Goal: Task Accomplishment & Management: Complete application form

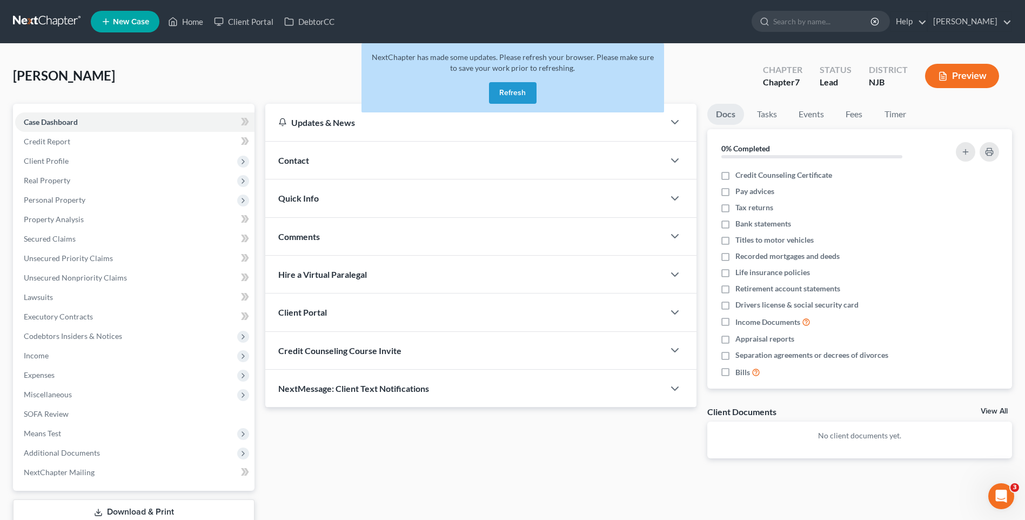
click at [513, 92] on button "Refresh" at bounding box center [513, 93] width 48 height 22
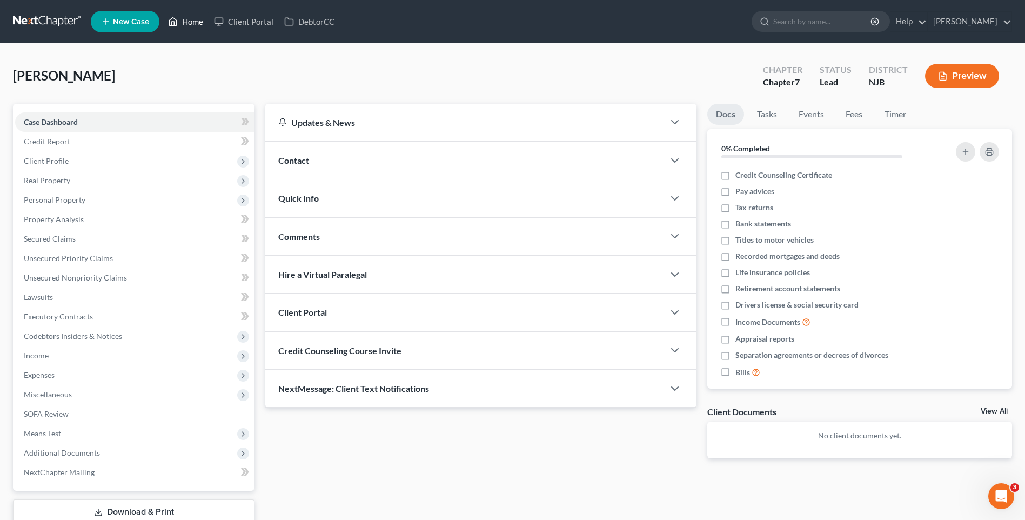
click at [192, 17] on link "Home" at bounding box center [186, 21] width 46 height 19
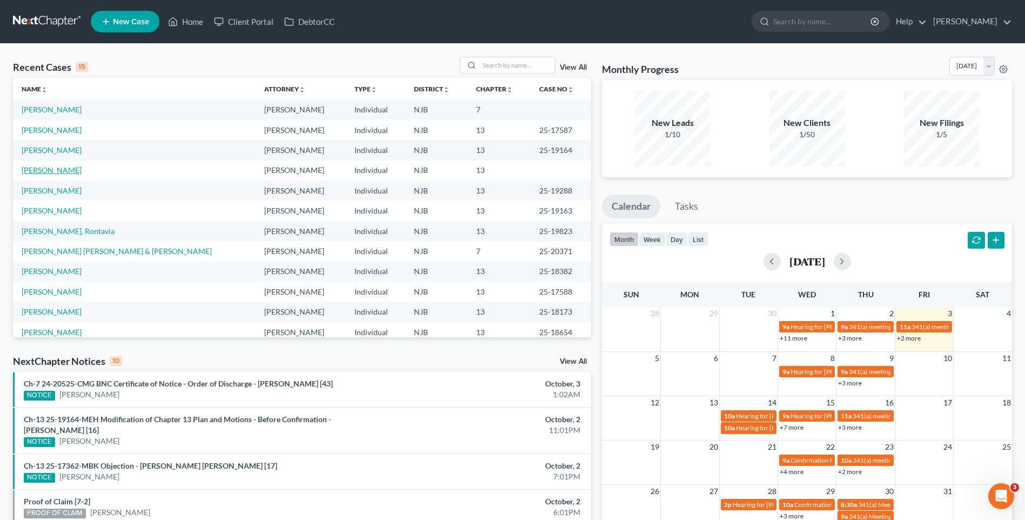
click at [46, 173] on link "[PERSON_NAME]" at bounding box center [52, 169] width 60 height 9
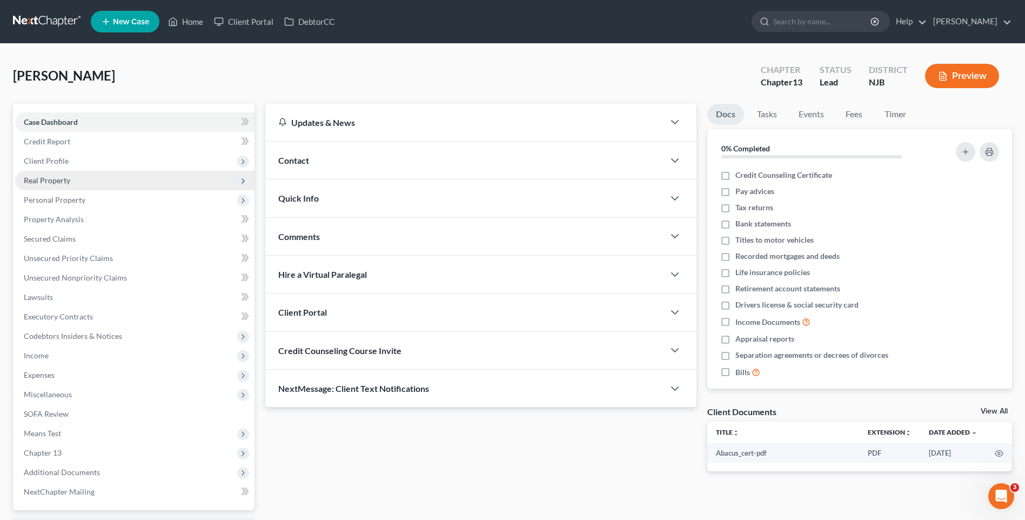
click at [85, 178] on span "Real Property" at bounding box center [134, 180] width 239 height 19
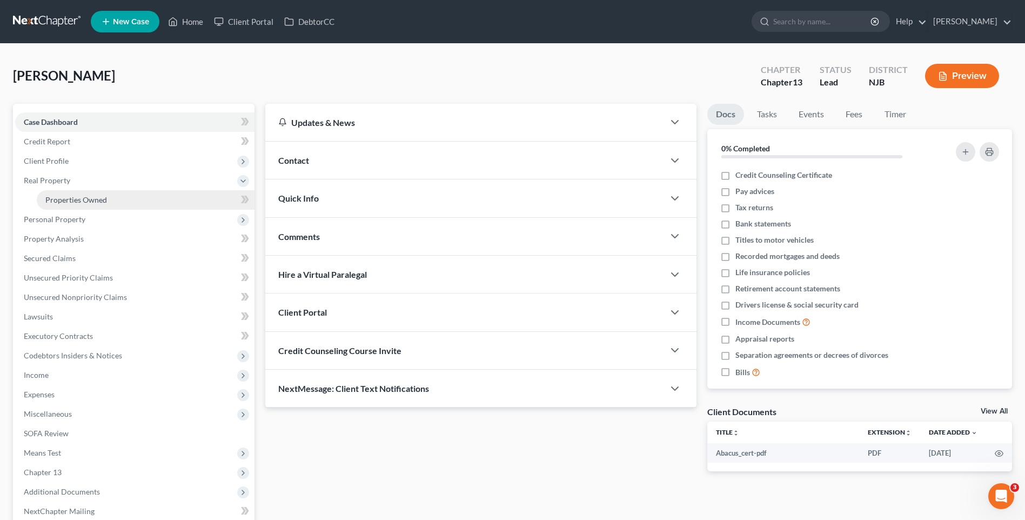
click at [95, 199] on span "Properties Owned" at bounding box center [76, 199] width 62 height 9
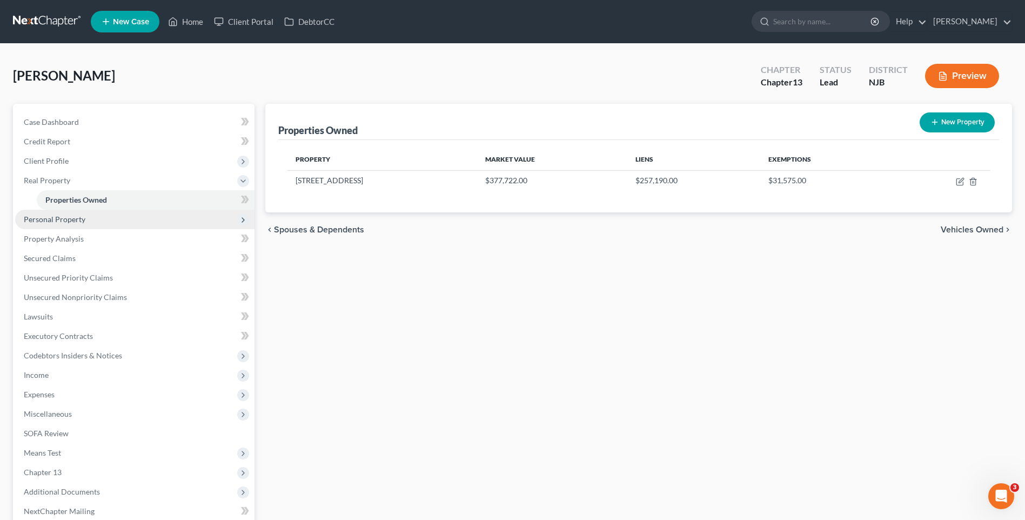
click at [154, 219] on span "Personal Property" at bounding box center [134, 219] width 239 height 19
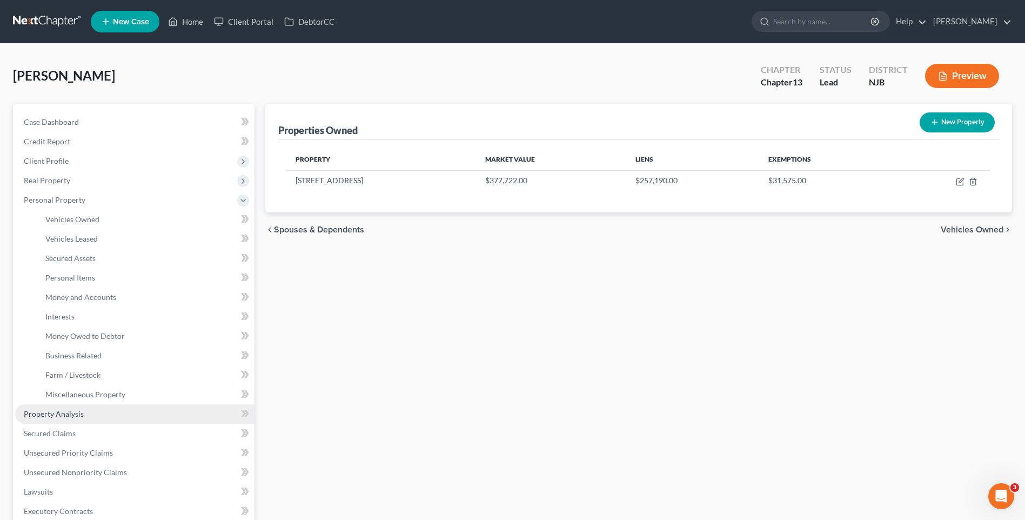
click at [129, 412] on link "Property Analysis" at bounding box center [134, 413] width 239 height 19
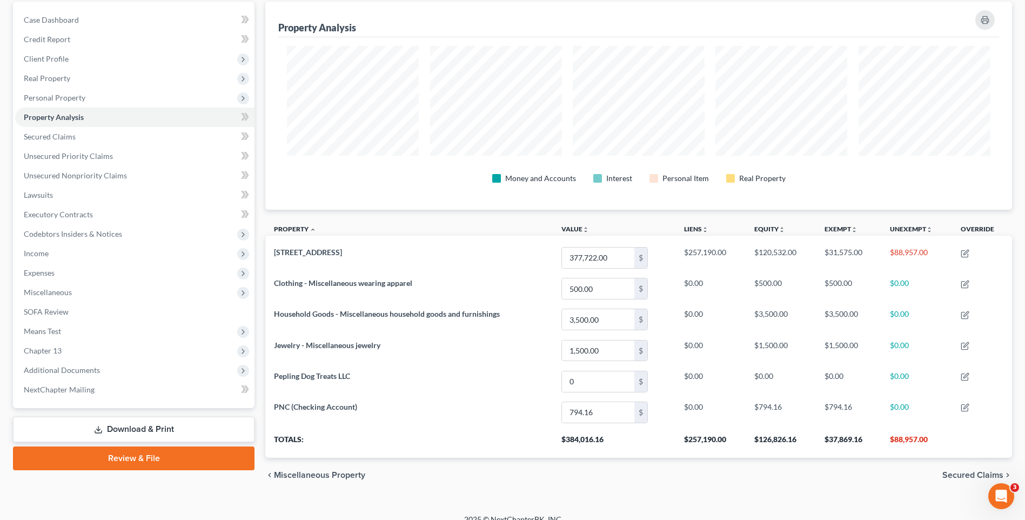
scroll to position [108, 0]
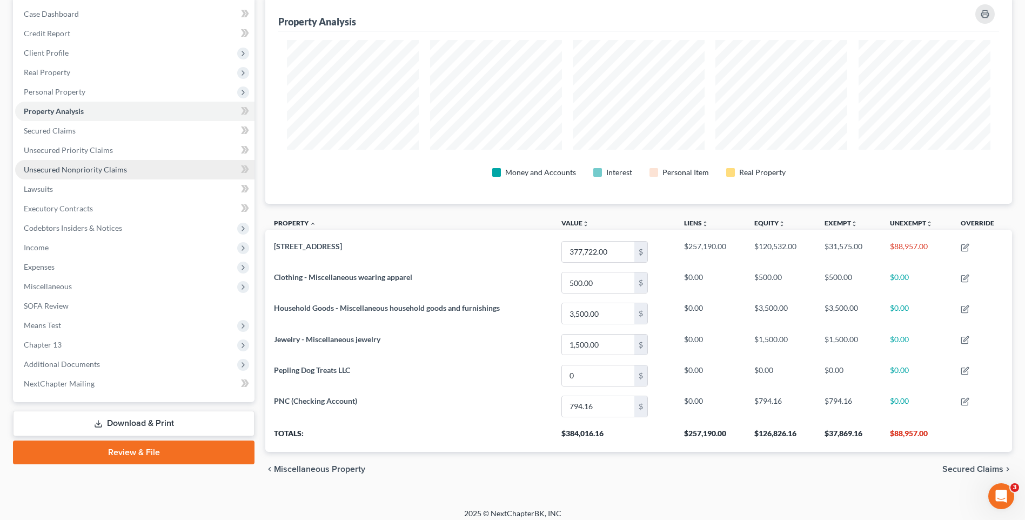
click at [128, 173] on link "Unsecured Nonpriority Claims" at bounding box center [134, 169] width 239 height 19
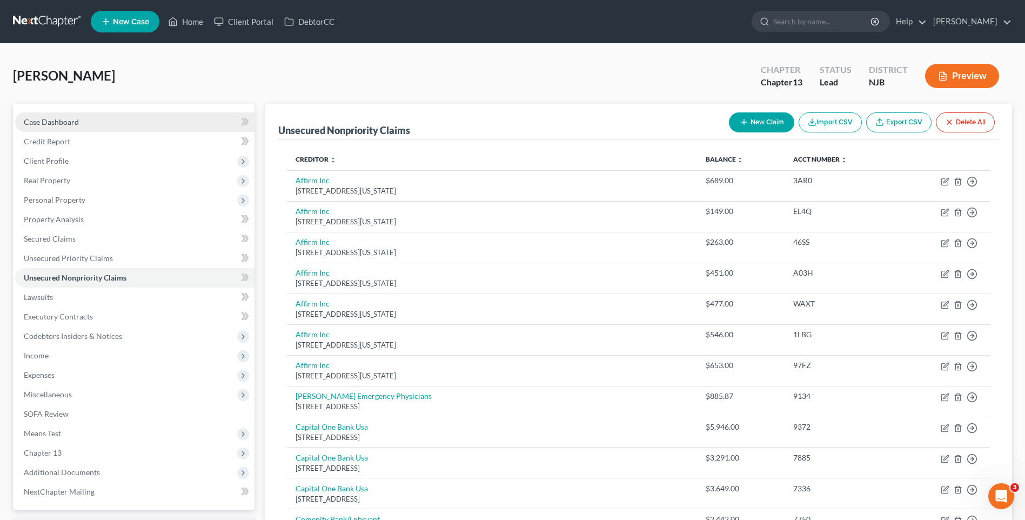
click at [131, 116] on link "Case Dashboard" at bounding box center [134, 121] width 239 height 19
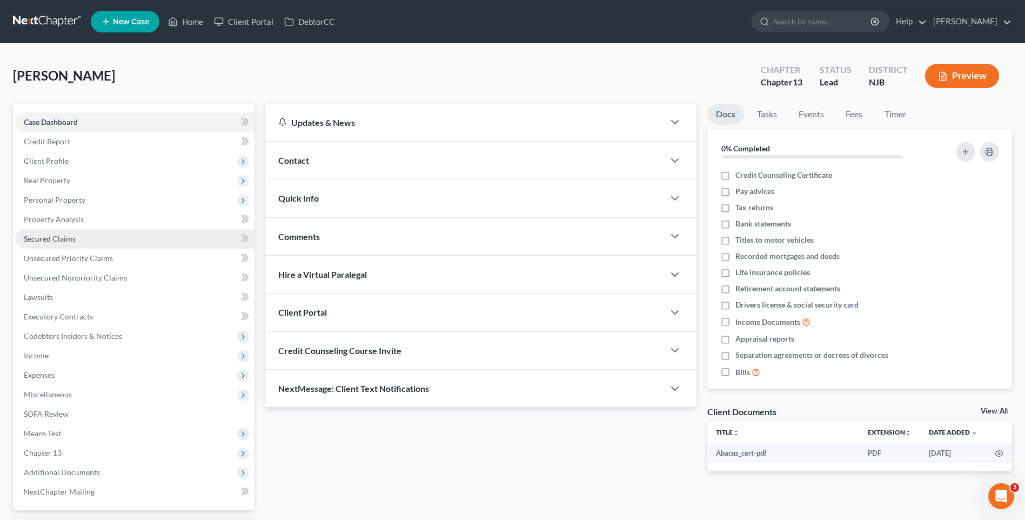
click at [110, 237] on link "Secured Claims" at bounding box center [134, 238] width 239 height 19
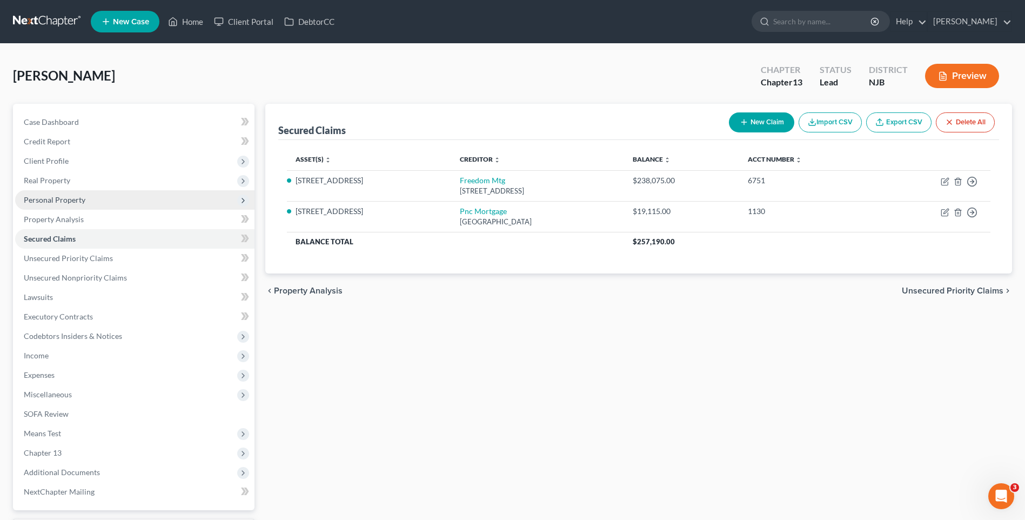
click at [97, 197] on span "Personal Property" at bounding box center [134, 199] width 239 height 19
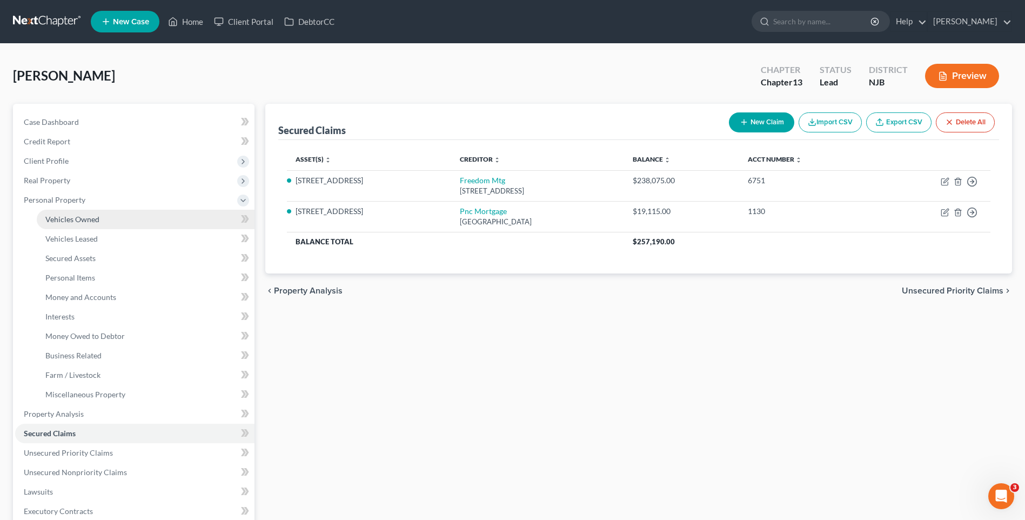
click at [117, 220] on link "Vehicles Owned" at bounding box center [146, 219] width 218 height 19
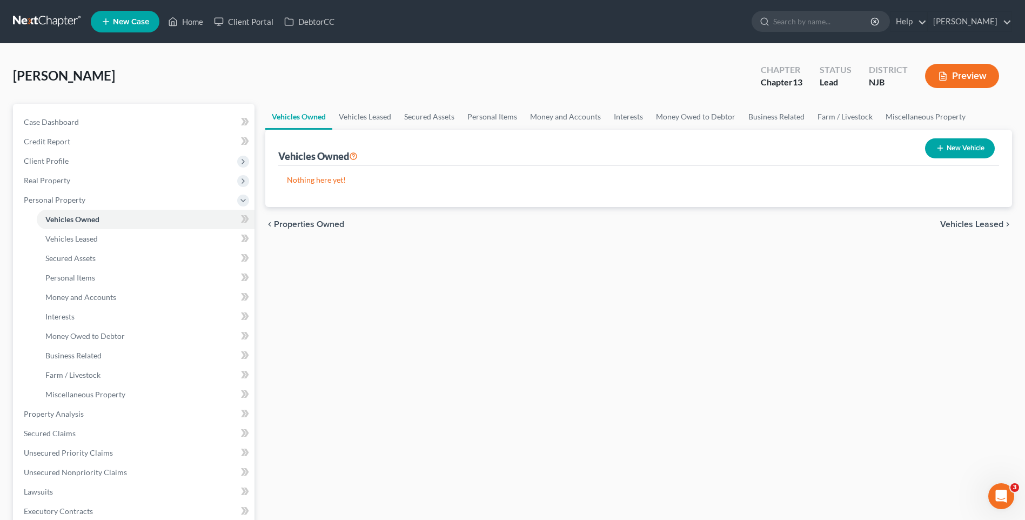
click at [954, 148] on button "New Vehicle" at bounding box center [960, 148] width 70 height 20
select select "0"
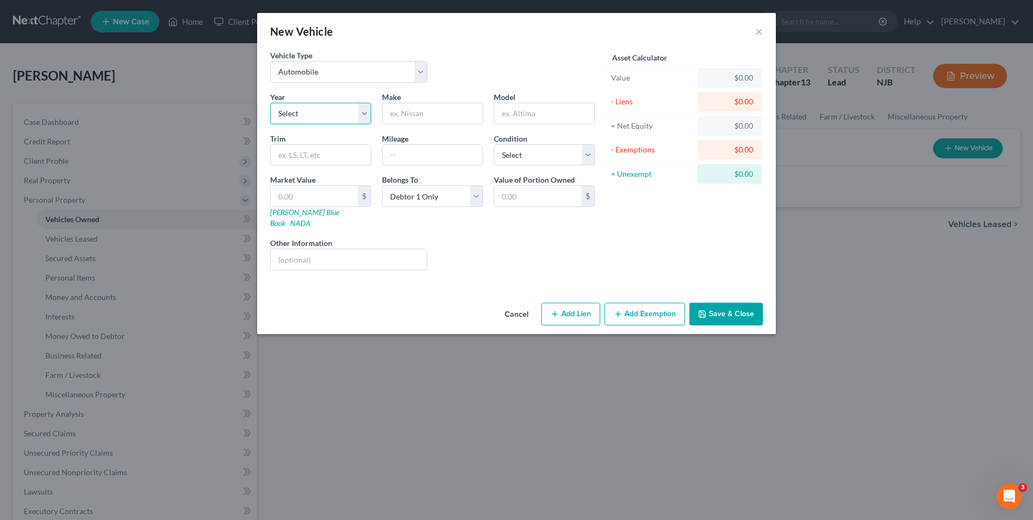
click at [365, 109] on select "Select 2026 2025 2024 2023 2022 2021 2020 2019 2018 2017 2016 2015 2014 2013 20…" at bounding box center [320, 114] width 101 height 22
select select "11"
click at [270, 103] on select "Select 2026 2025 2024 2023 2022 2021 2020 2019 2018 2017 2016 2015 2014 2013 20…" at bounding box center [320, 114] width 101 height 22
click at [400, 117] on input "text" at bounding box center [433, 113] width 100 height 21
type input "Nissan"
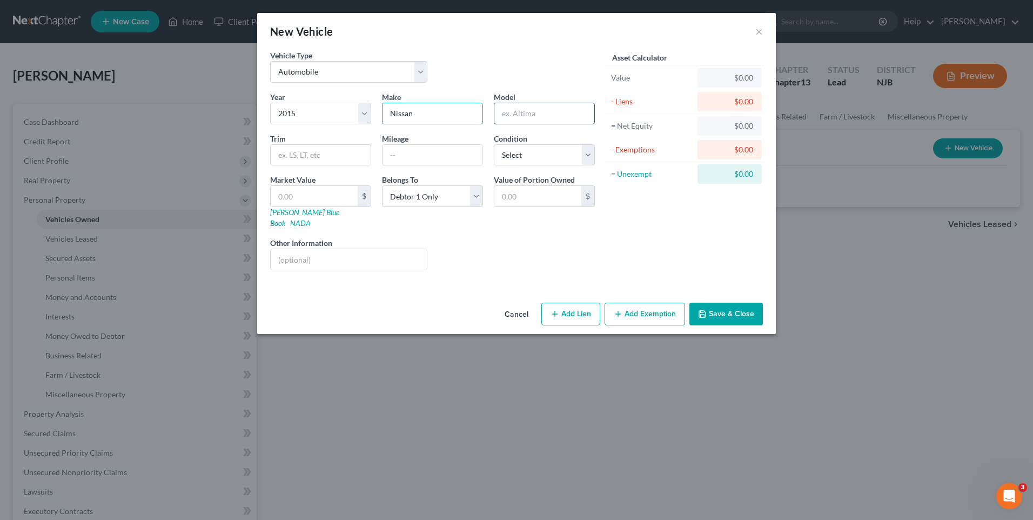
click at [497, 116] on input "text" at bounding box center [544, 113] width 100 height 21
type input "Rogue"
click at [403, 155] on input "text" at bounding box center [433, 155] width 100 height 21
type input "132000"
click at [590, 151] on select "Select Excellent Very Good Good Fair Poor" at bounding box center [544, 155] width 101 height 22
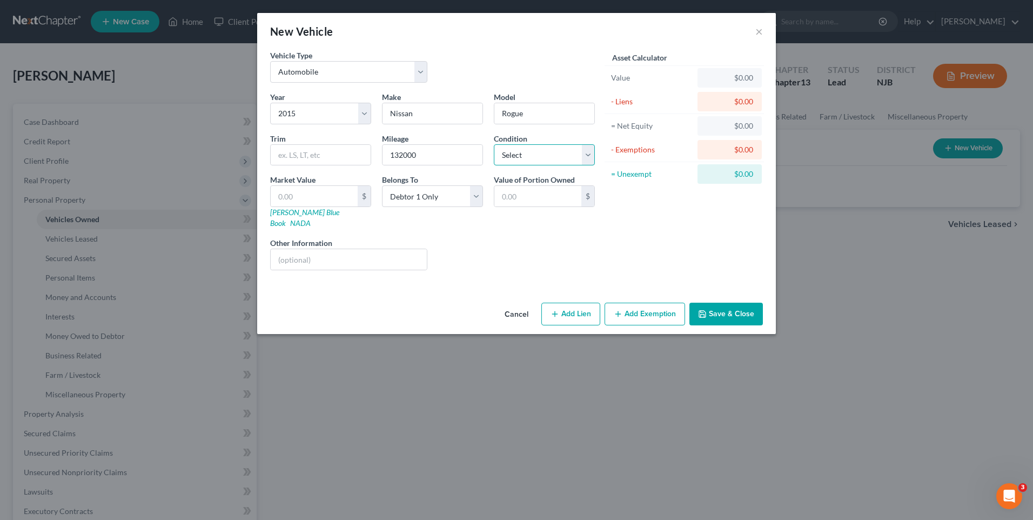
select select "4"
click at [494, 144] on select "Select Excellent Very Good Good Fair Poor" at bounding box center [544, 155] width 101 height 22
click at [282, 193] on input "text" at bounding box center [314, 196] width 87 height 21
type input "2"
type input "2.00"
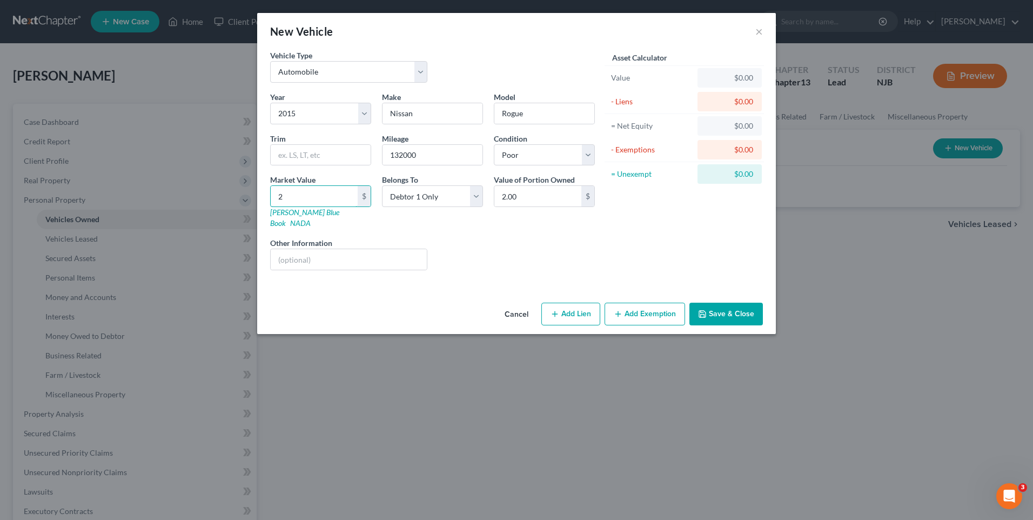
type input "25"
type input "25.00"
type input "250"
type input "250.00"
type input "2500"
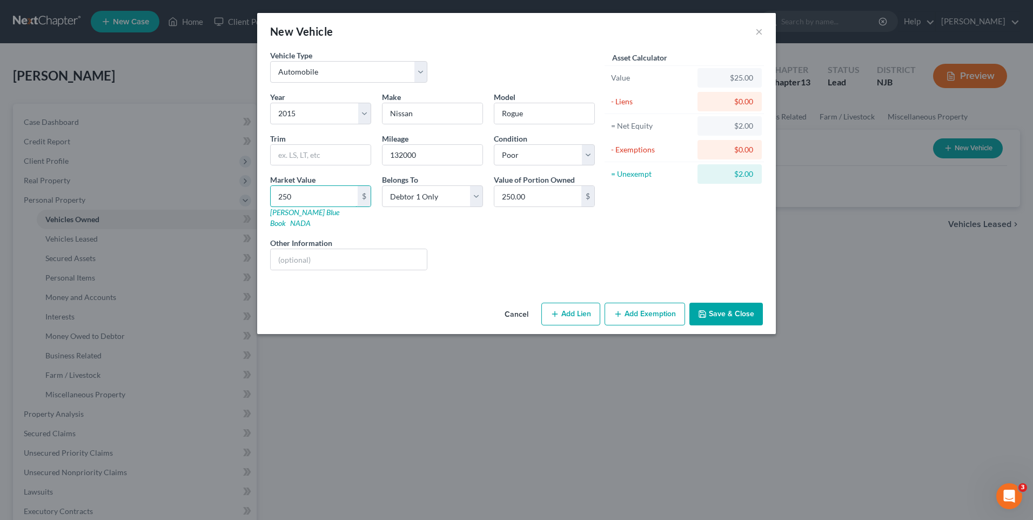
type input "2,500.00"
click at [468, 240] on div "Liens Select" at bounding box center [517, 253] width 168 height 33
click at [636, 303] on button "Add Exemption" at bounding box center [645, 314] width 81 height 23
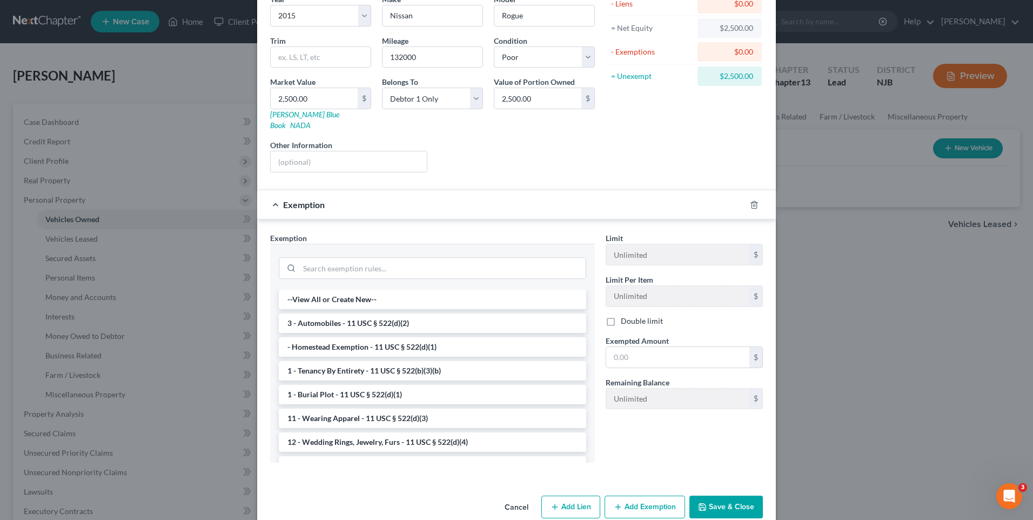
scroll to position [107, 0]
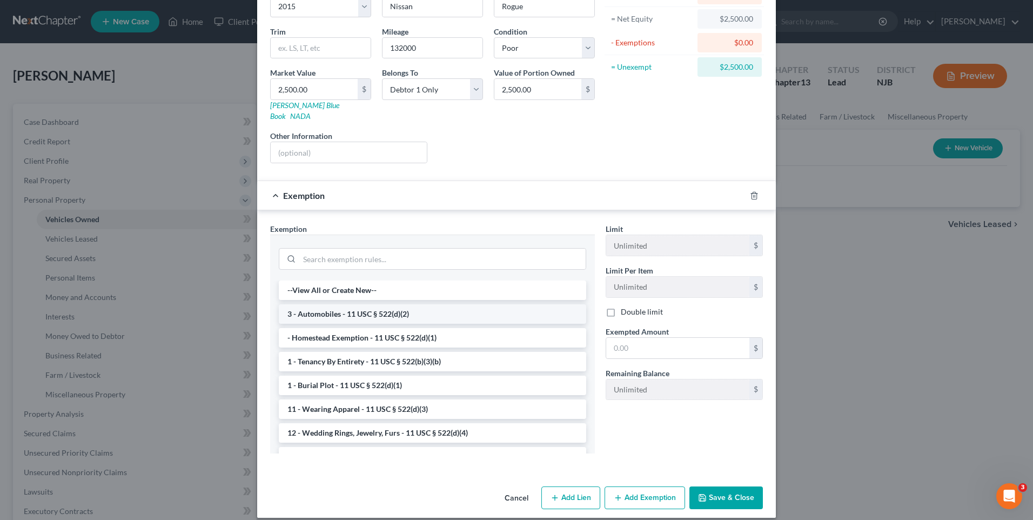
click at [472, 304] on li "3 - Automobiles - 11 USC § 522(d)(2)" at bounding box center [432, 313] width 307 height 19
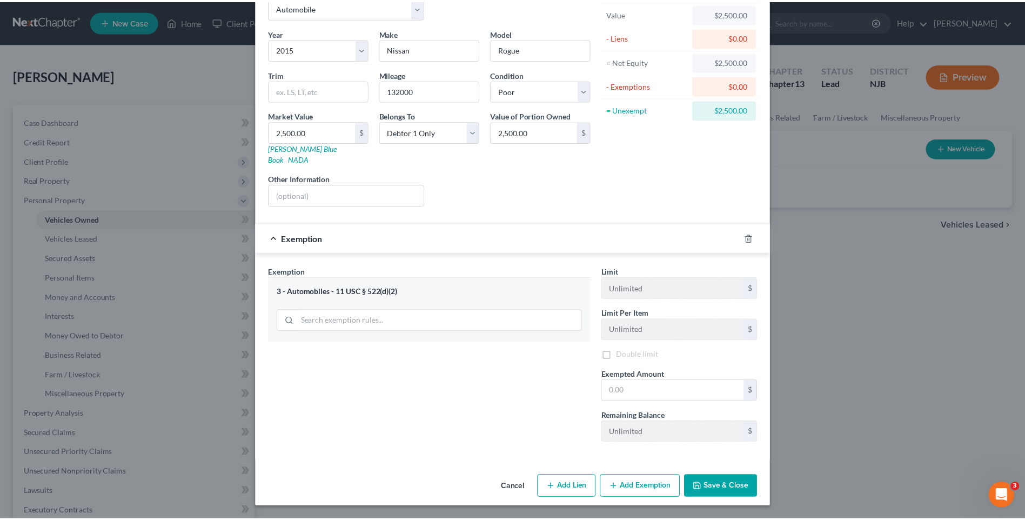
scroll to position [53, 0]
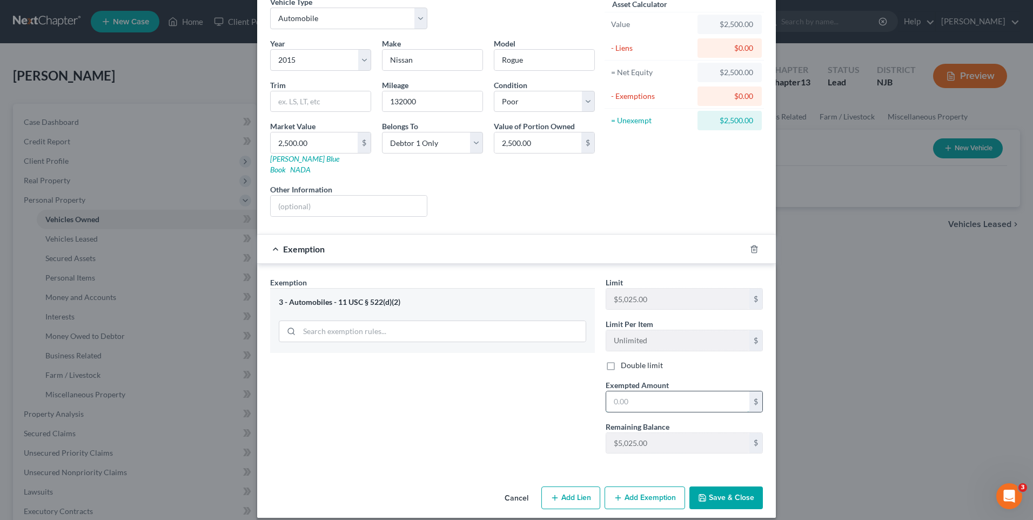
click at [608, 391] on input "text" at bounding box center [677, 401] width 143 height 21
type input "2,500.00"
click at [553, 386] on div "Exemption Set must be selected for CA. Exemption * 3 - Automobiles - 11 USC § 5…" at bounding box center [433, 369] width 336 height 185
click at [725, 486] on button "Save & Close" at bounding box center [725, 497] width 73 height 23
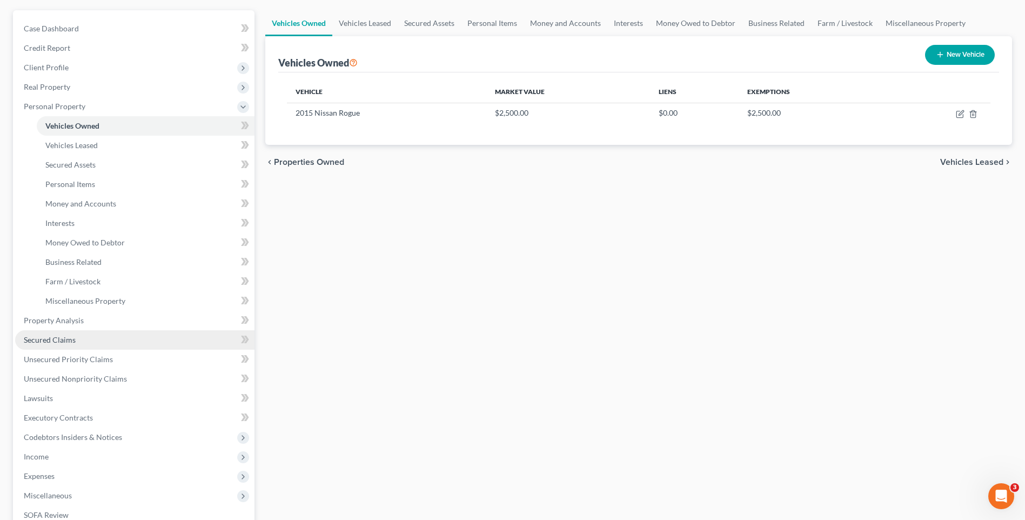
scroll to position [108, 0]
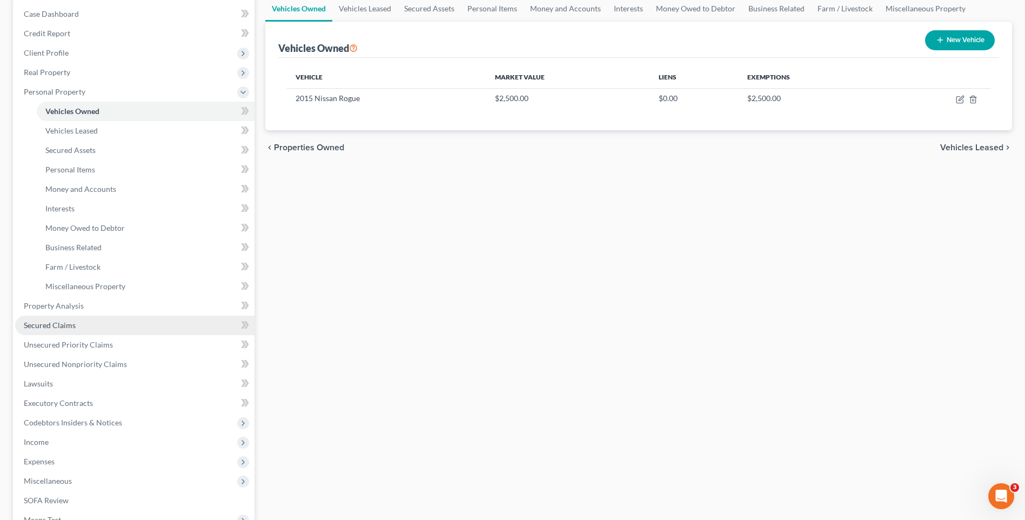
click at [129, 326] on link "Secured Claims" at bounding box center [134, 325] width 239 height 19
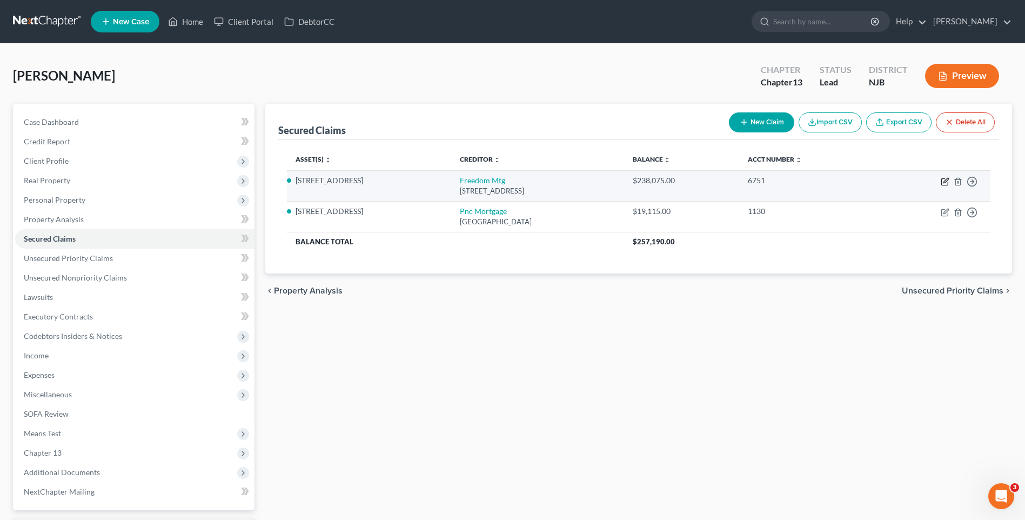
click at [942, 179] on icon "button" at bounding box center [944, 182] width 6 height 6
select select "15"
select select "0"
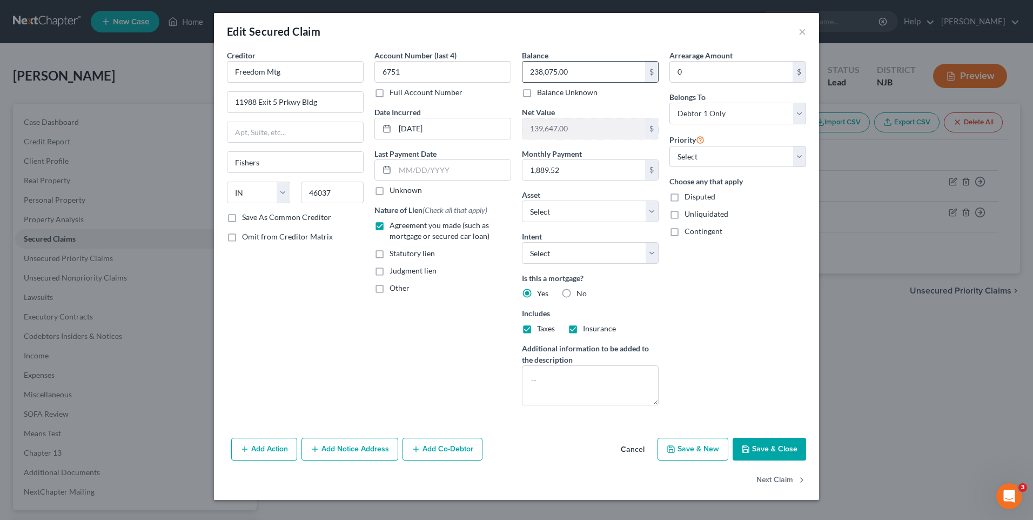
click at [542, 72] on input "238,075.00" at bounding box center [583, 72] width 123 height 21
click at [543, 72] on input "238,075.00" at bounding box center [583, 72] width 123 height 21
click at [543, 71] on input "238,075.00" at bounding box center [583, 72] width 123 height 21
type input "252,075.00"
click at [772, 446] on button "Save & Close" at bounding box center [769, 449] width 73 height 23
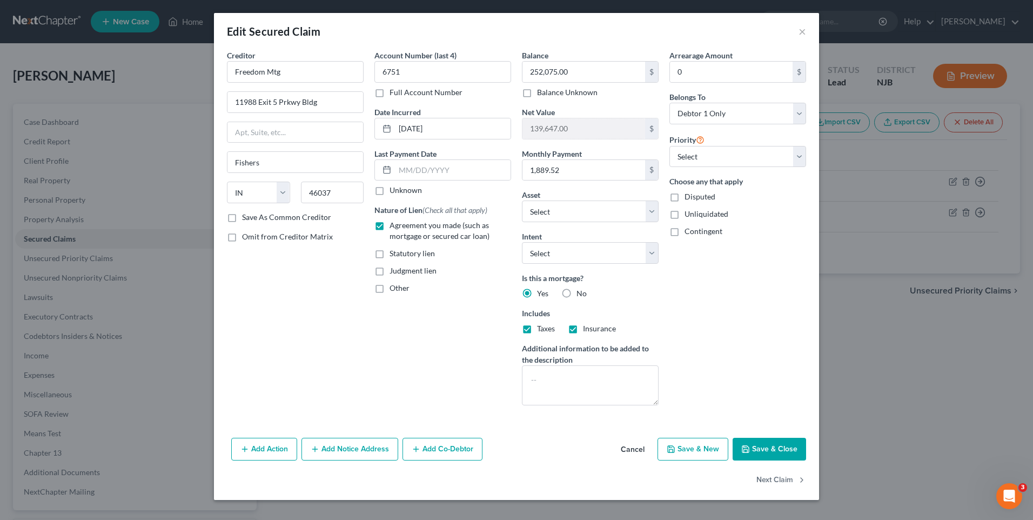
type input "125,647.00"
select select "8"
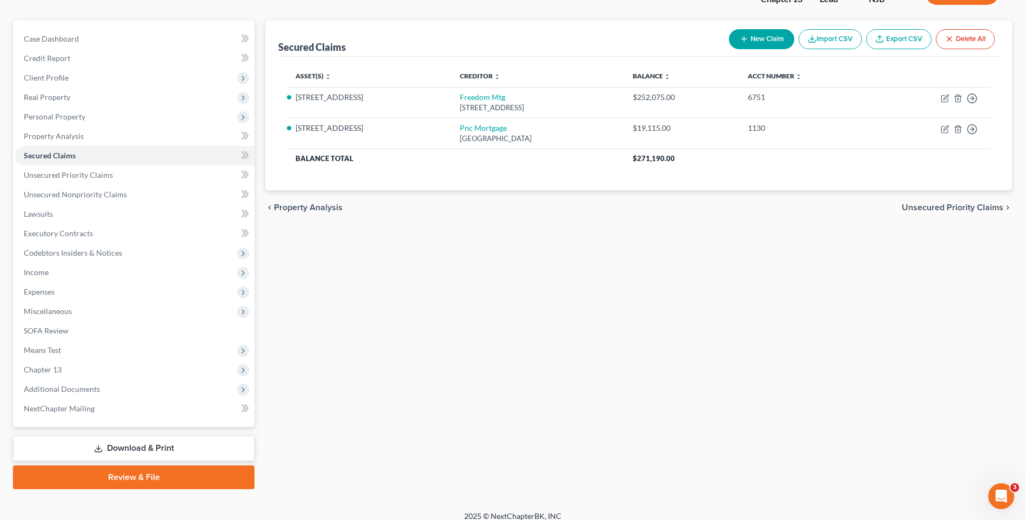
scroll to position [93, 0]
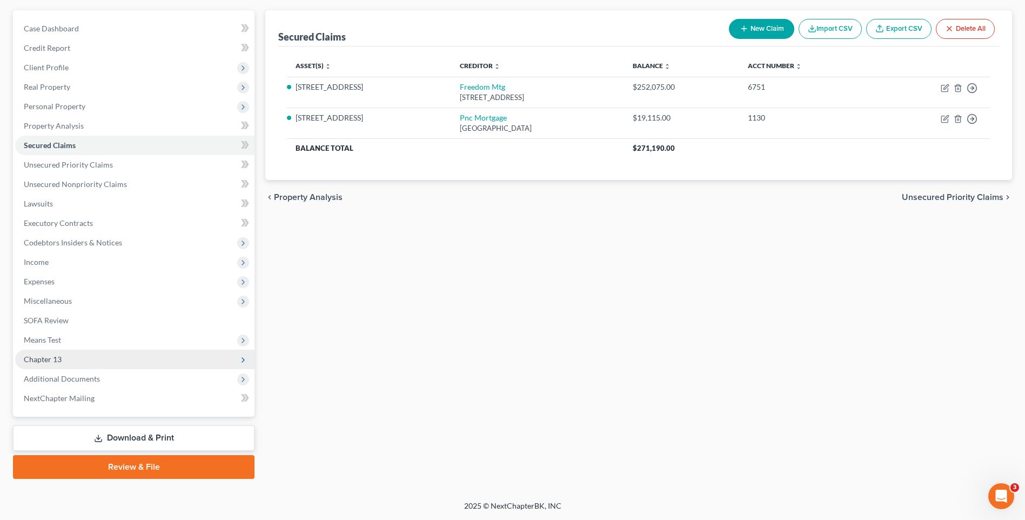
click at [180, 362] on span "Chapter 13" at bounding box center [134, 359] width 239 height 19
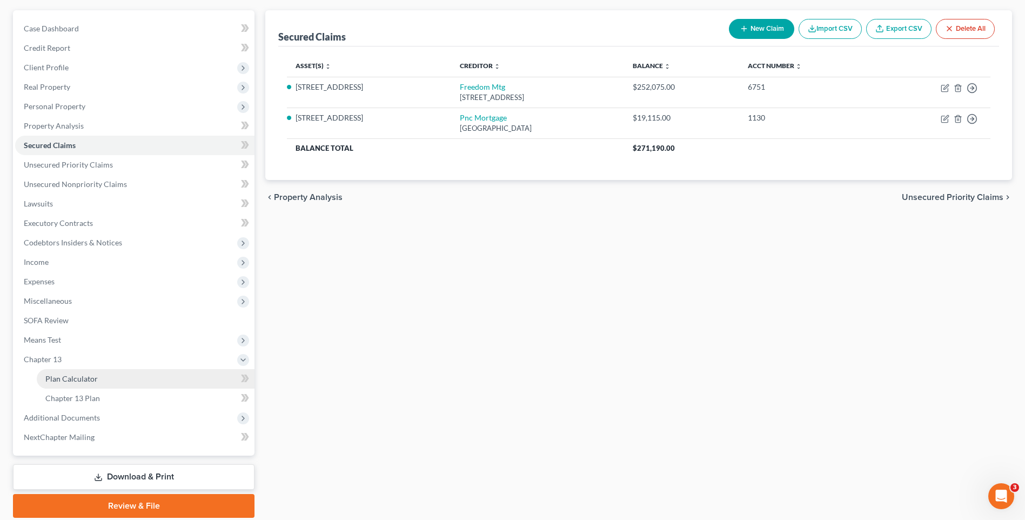
click at [158, 380] on link "Plan Calculator" at bounding box center [146, 378] width 218 height 19
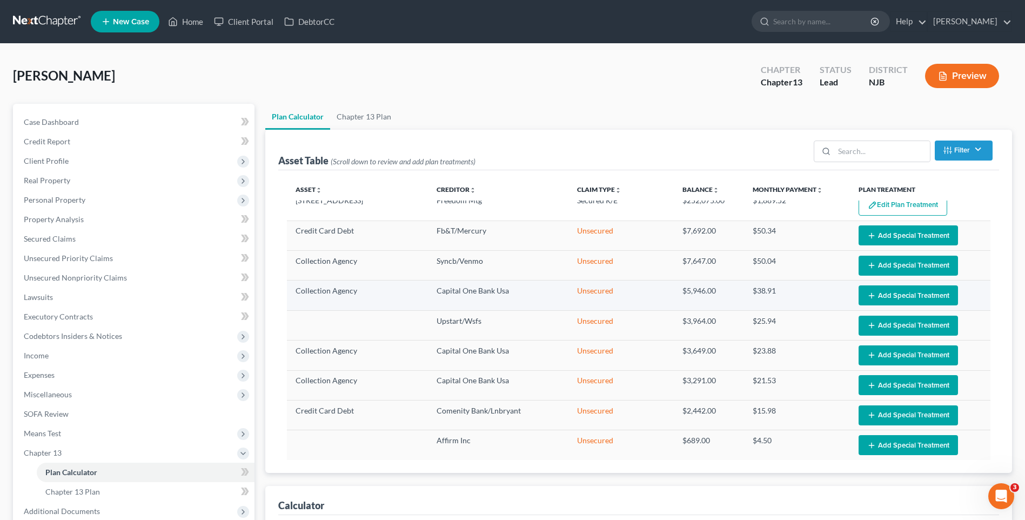
select select "59"
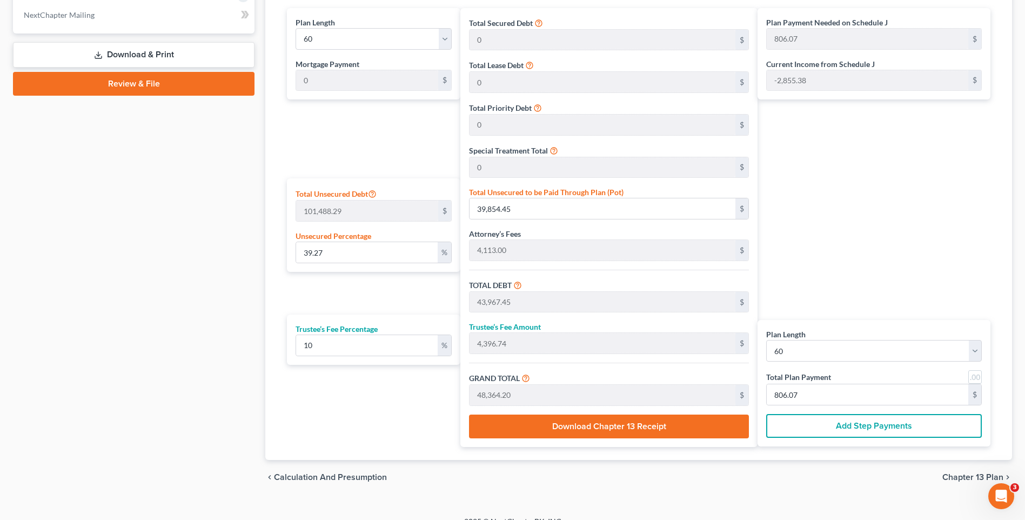
scroll to position [531, 0]
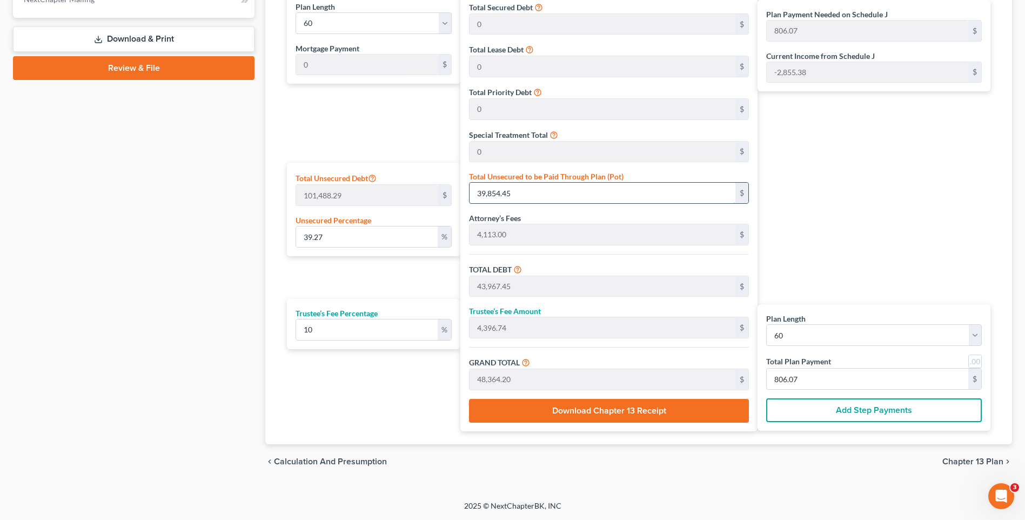
click at [533, 189] on input "39,854.45" at bounding box center [603, 193] width 266 height 21
type input "0.0019706705107879435"
type input "2"
type input "4,115.00"
type input "411.50"
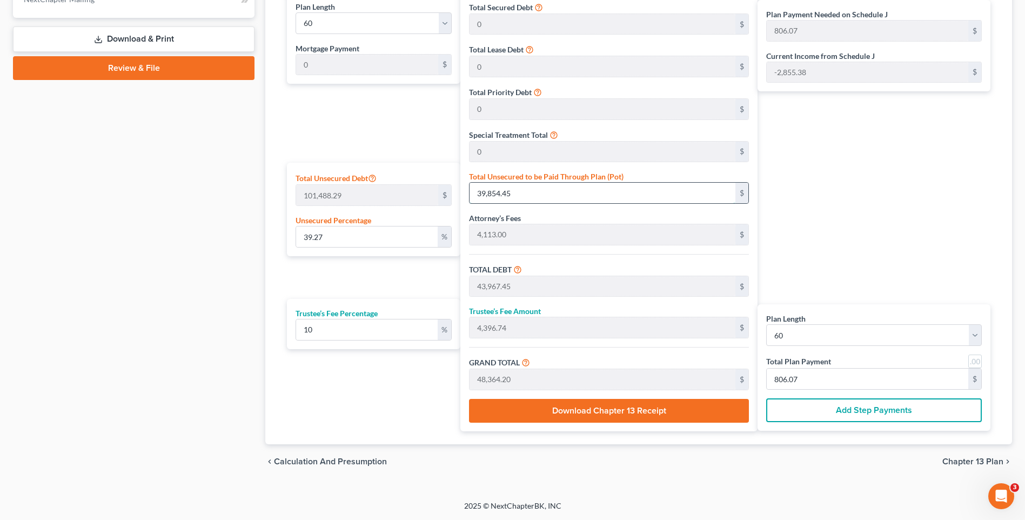
type input "4,526.50"
type input "75.44"
type input "0.024633381384849287"
type input "25"
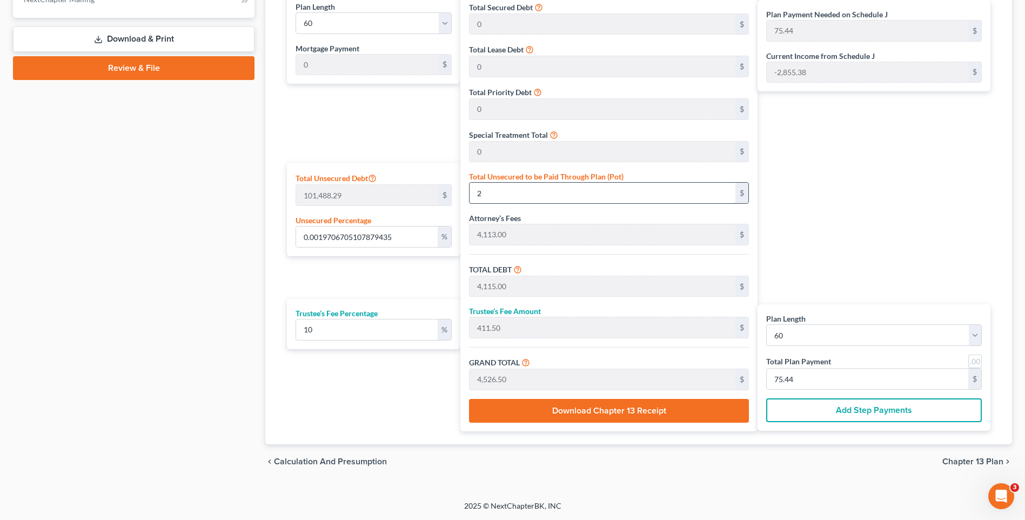
type input "4,138.00"
type input "413.80"
type input "4,551.80"
type input "75.86"
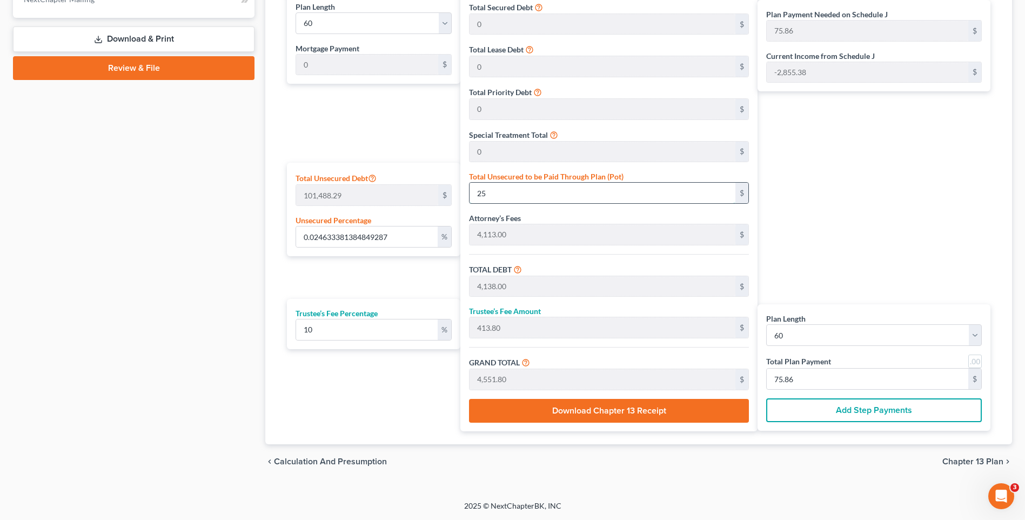
type input "0.25520183114703865"
type input "259"
type input "4,372.00"
type input "437.20"
type input "4,809.20"
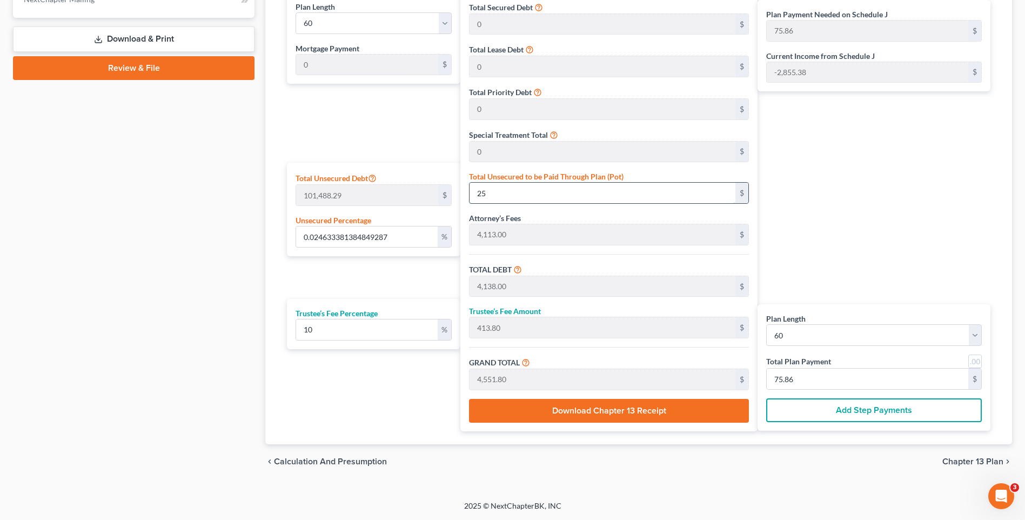
type input "80.15"
type input "2.5539889819811745"
type input "2592"
type input "6,705.00"
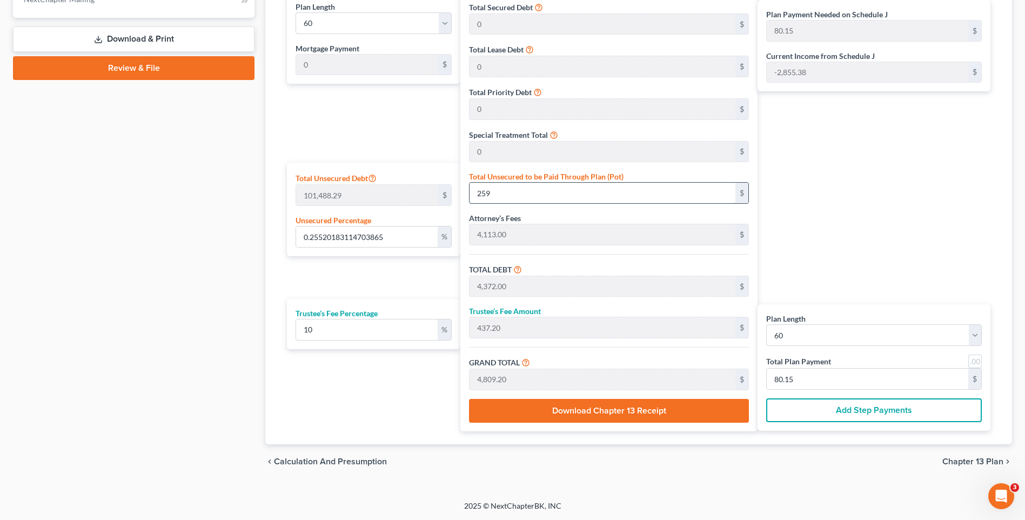
type input "670.50"
type input "7,375.50"
type input "122.92"
type input "2,592"
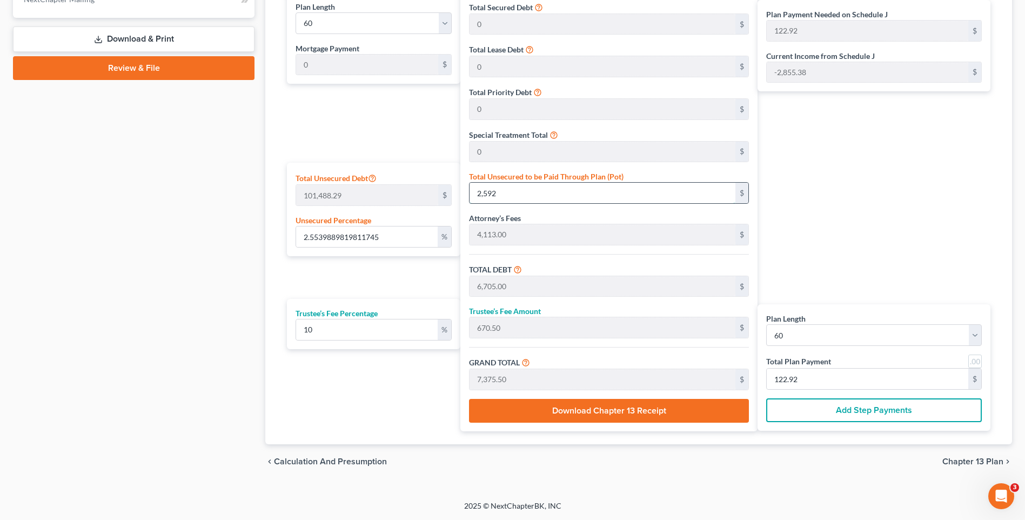
type input "25.547772501854897"
type input "2,5928"
type input "30,041.00"
type input "3,004.10"
type input "33,045.10"
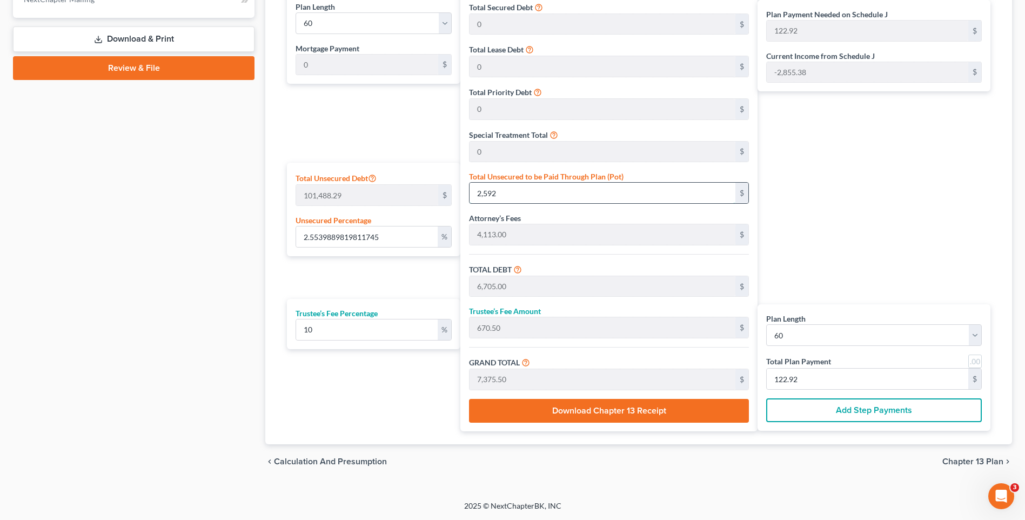
type input "550.75"
type input "25,928."
type input "25.54787103538044"
type input "25,928.1"
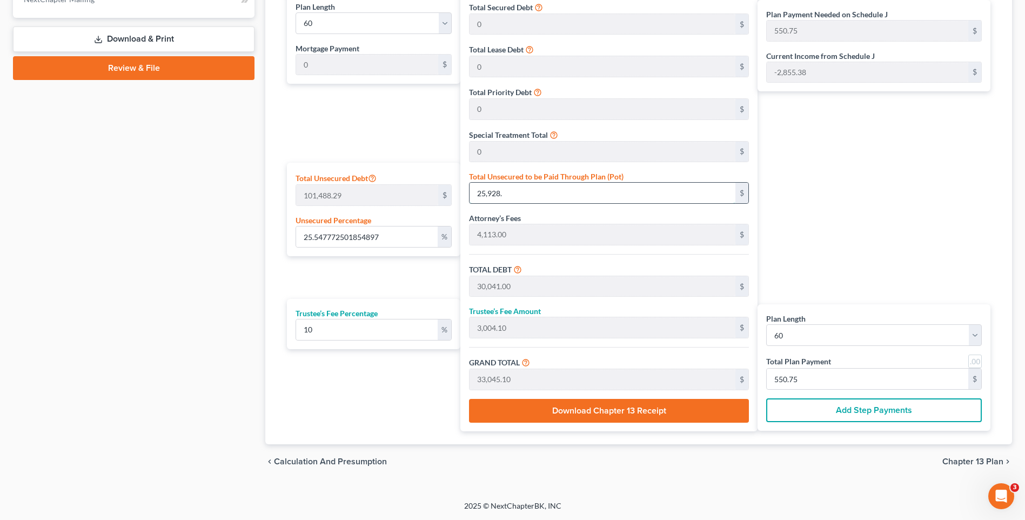
type input "30,041.10"
type input "3,004.11"
type input "33,045.21"
type input "25.54791044879065"
type input "25,928.14"
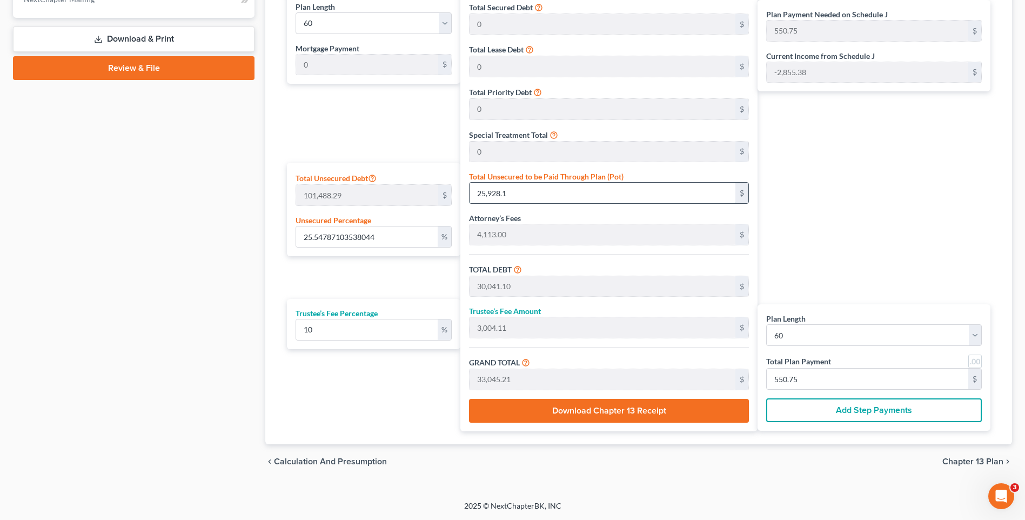
type input "30,041.14"
type input "33,045.25"
type input "25,928.14"
click at [217, 277] on div "Case Dashboard Payments Invoices Payments Payments Credit Report Client Profile" at bounding box center [134, 26] width 252 height 906
click at [192, 303] on div "Case Dashboard Payments Invoices Payments Payments Credit Report Client Profile" at bounding box center [134, 26] width 252 height 906
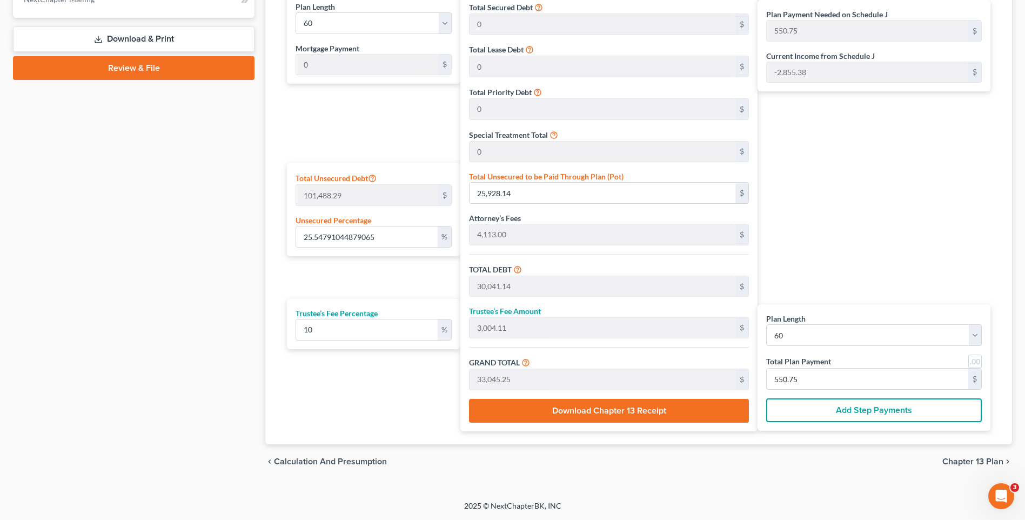
click at [233, 218] on div "Case Dashboard Payments Invoices Payments Payments Credit Report Client Profile" at bounding box center [134, 26] width 252 height 906
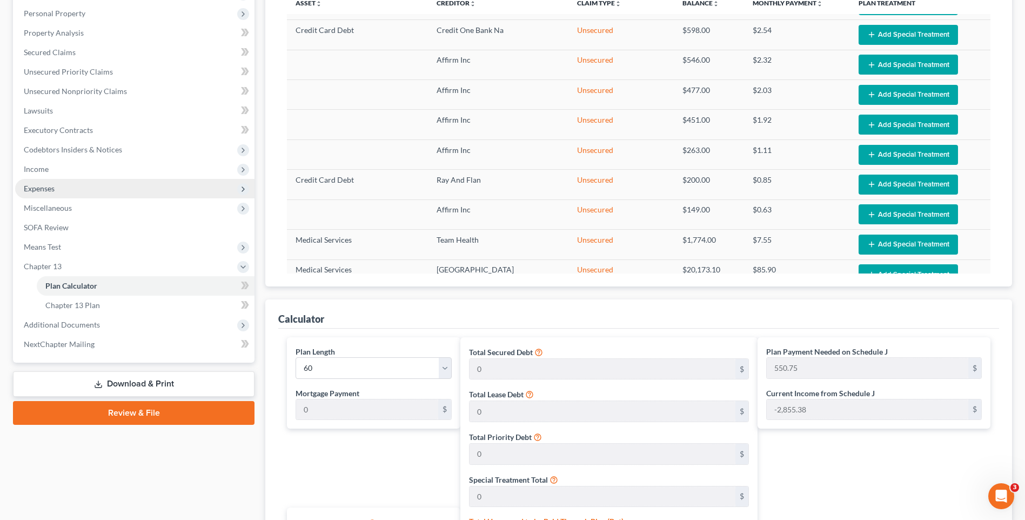
scroll to position [0, 0]
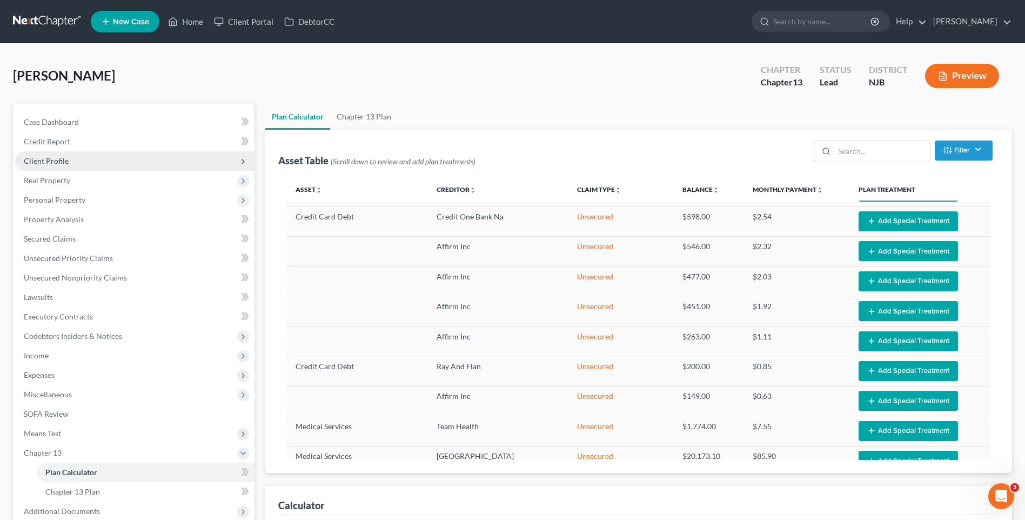
click at [188, 160] on span "Client Profile" at bounding box center [134, 160] width 239 height 19
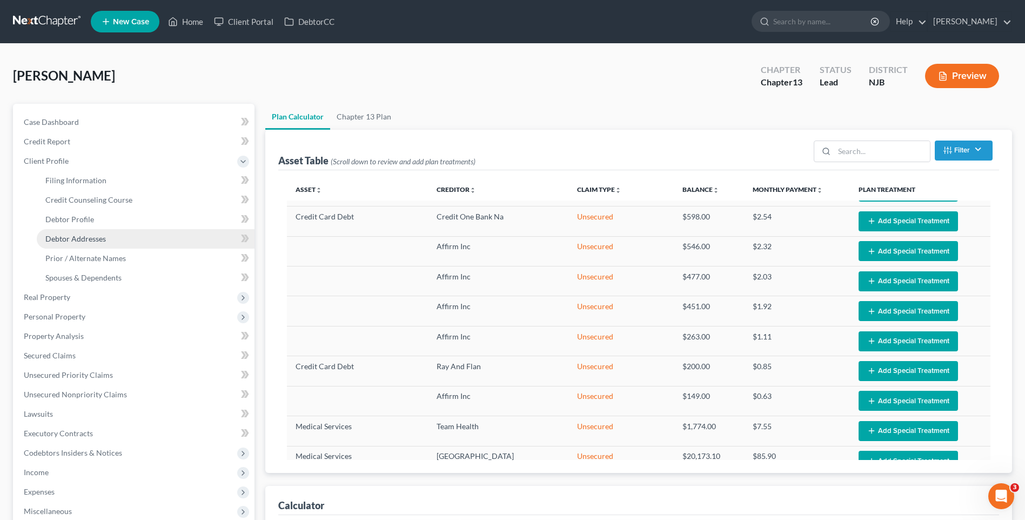
click at [199, 236] on link "Debtor Addresses" at bounding box center [146, 238] width 218 height 19
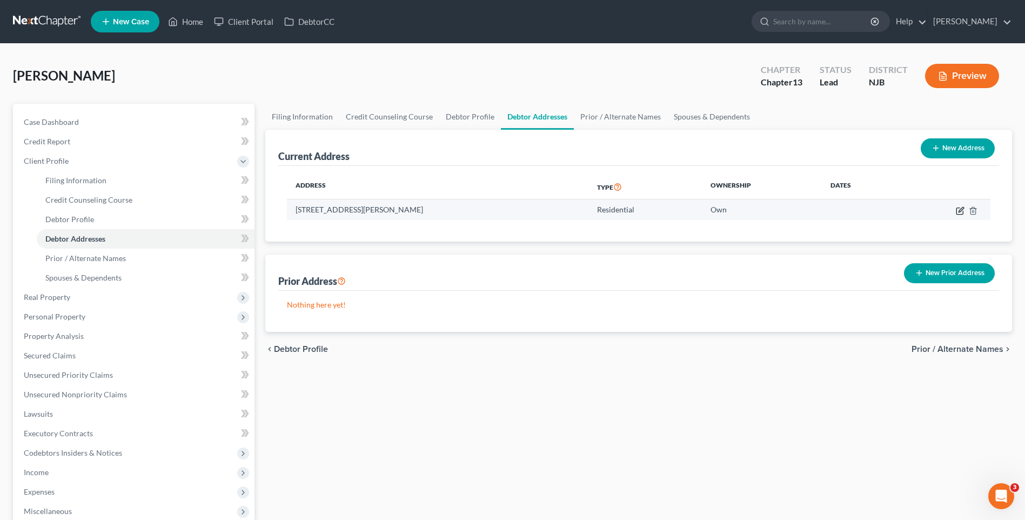
click at [957, 209] on icon "button" at bounding box center [960, 210] width 9 height 9
select select "33"
select select "14"
select select "0"
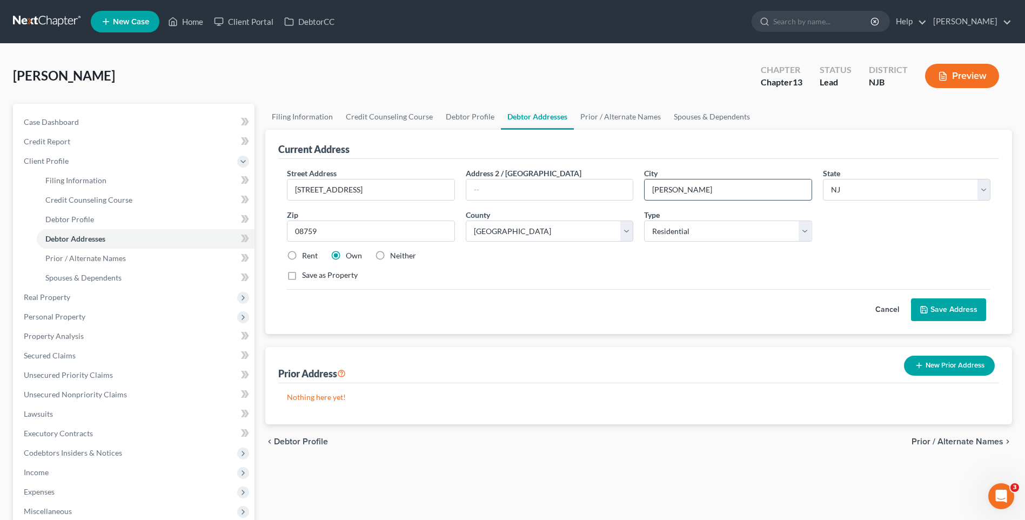
click at [689, 191] on input "[PERSON_NAME]" at bounding box center [728, 189] width 166 height 21
type input "W"
type input "[GEOGRAPHIC_DATA]"
click at [733, 272] on div "Save as Property" at bounding box center [638, 275] width 703 height 11
click at [941, 309] on button "Save Address" at bounding box center [948, 309] width 75 height 23
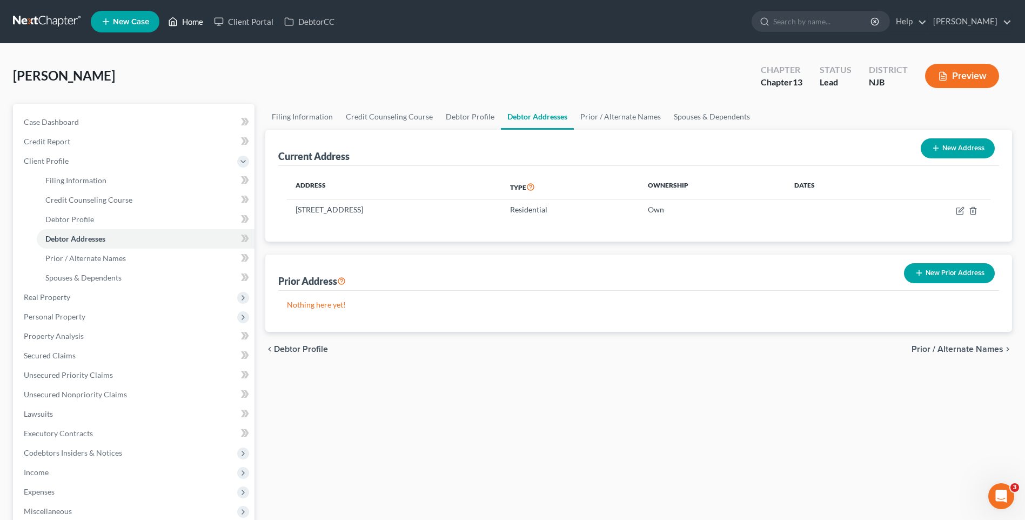
click at [198, 17] on link "Home" at bounding box center [186, 21] width 46 height 19
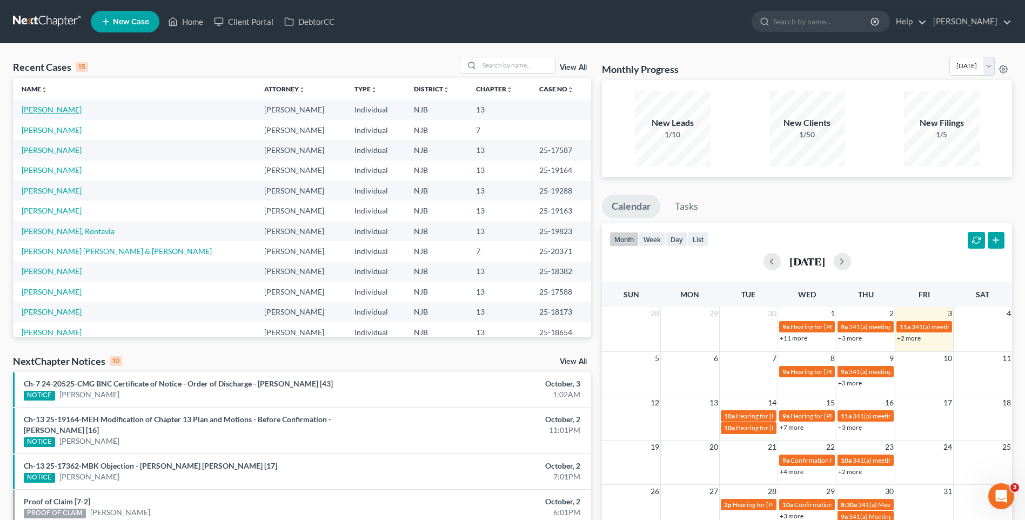
click at [48, 111] on link "[PERSON_NAME]" at bounding box center [52, 109] width 60 height 9
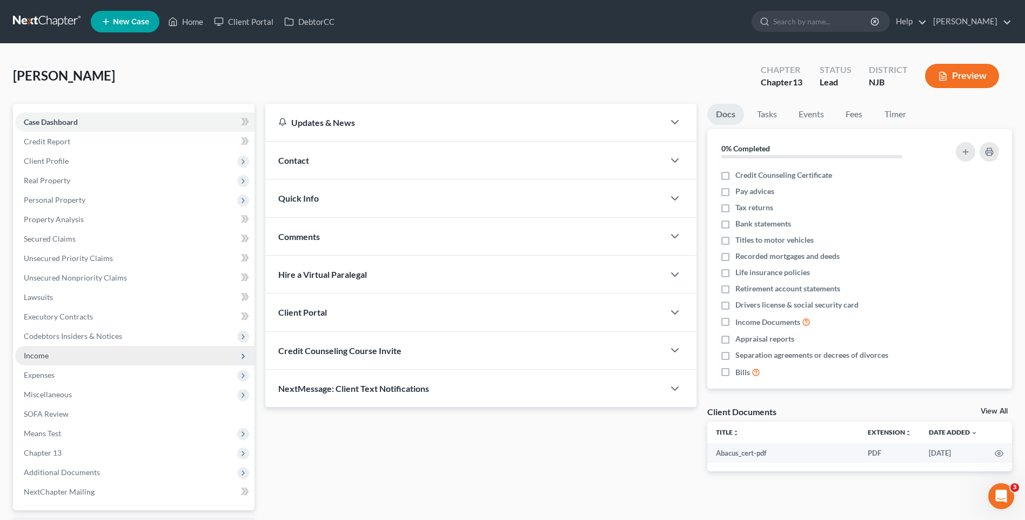
scroll to position [54, 0]
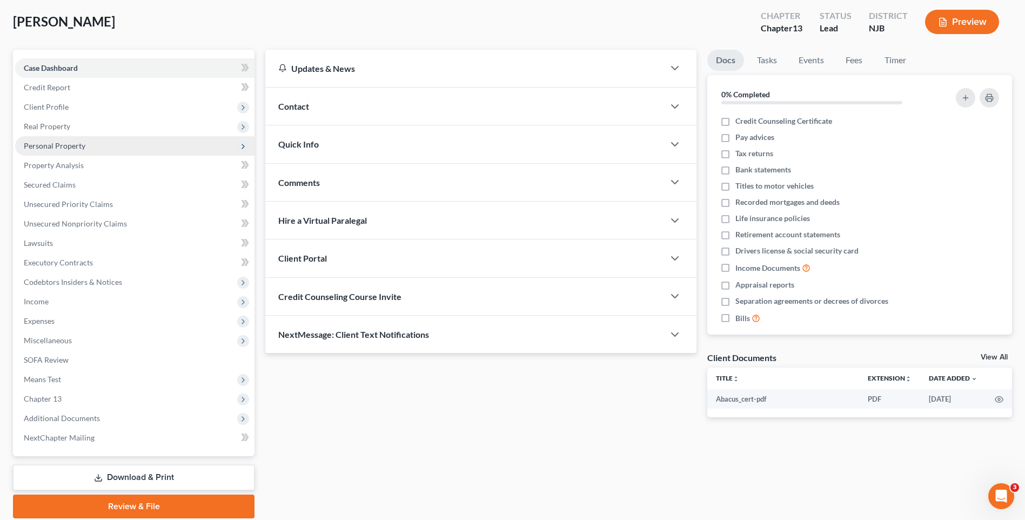
click at [91, 142] on span "Personal Property" at bounding box center [134, 145] width 239 height 19
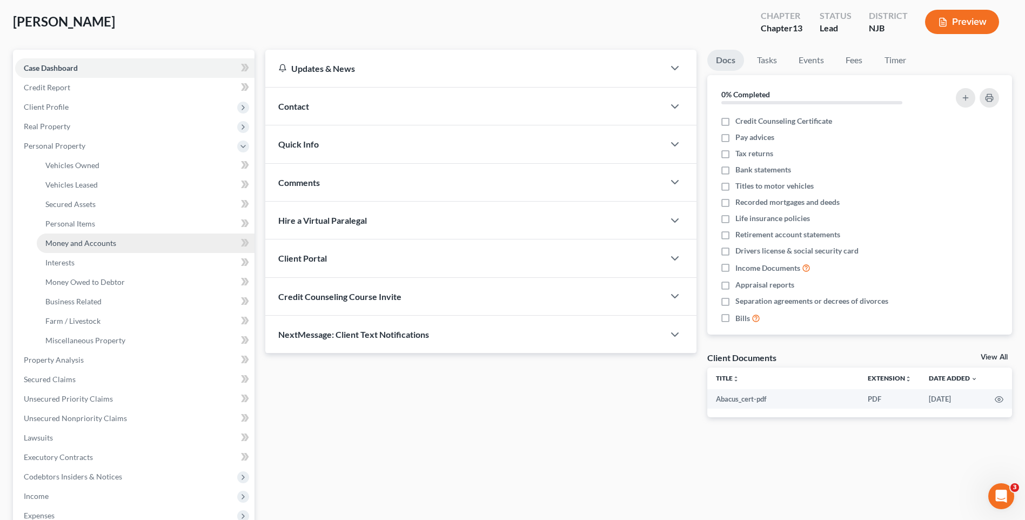
click at [118, 244] on link "Money and Accounts" at bounding box center [146, 242] width 218 height 19
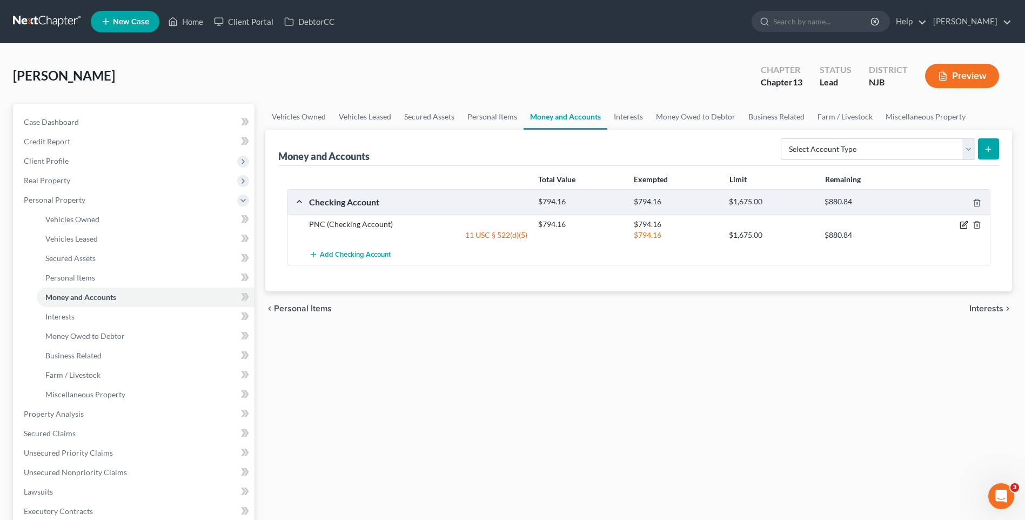
click at [964, 223] on icon "button" at bounding box center [964, 224] width 9 height 9
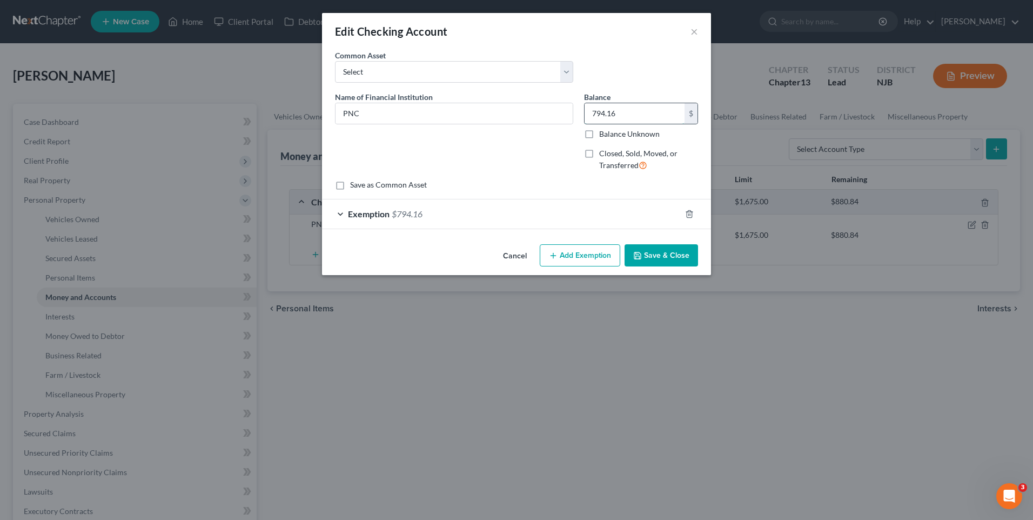
click at [599, 115] on input "794.16" at bounding box center [635, 113] width 100 height 21
type input "346.16"
click at [624, 213] on div "Exemption $794.16" at bounding box center [501, 213] width 359 height 29
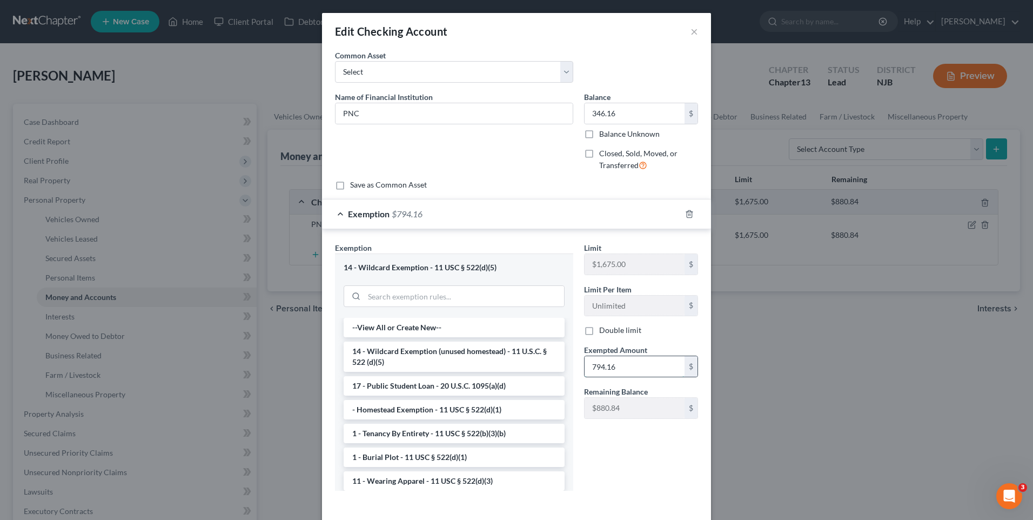
click at [605, 365] on input "794.16" at bounding box center [635, 366] width 100 height 21
type input "346.16"
click at [629, 468] on div "Limit $1,675.00 $ Limit Per Item Unlimited $ Double limit Exempted Amount * 346…" at bounding box center [641, 370] width 125 height 257
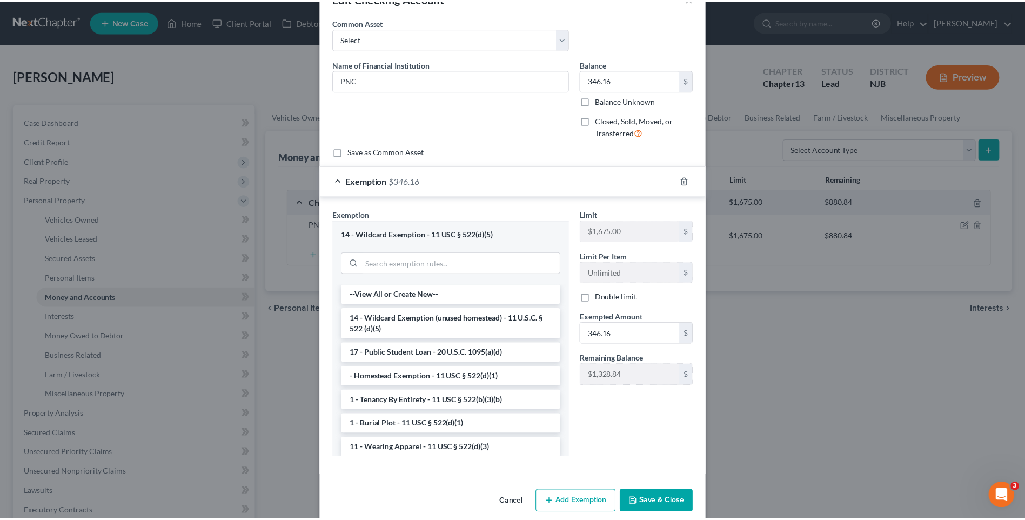
scroll to position [48, 0]
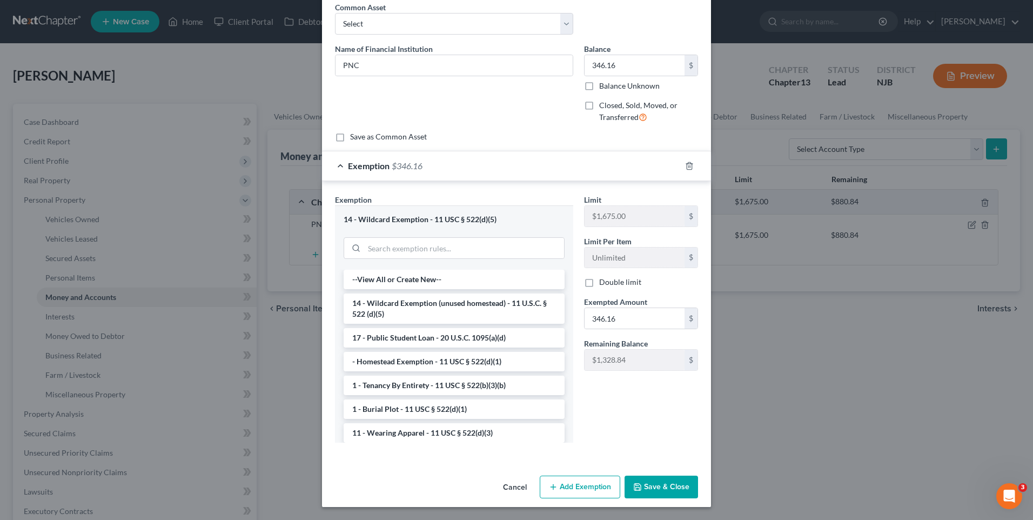
click at [659, 490] on button "Save & Close" at bounding box center [661, 486] width 73 height 23
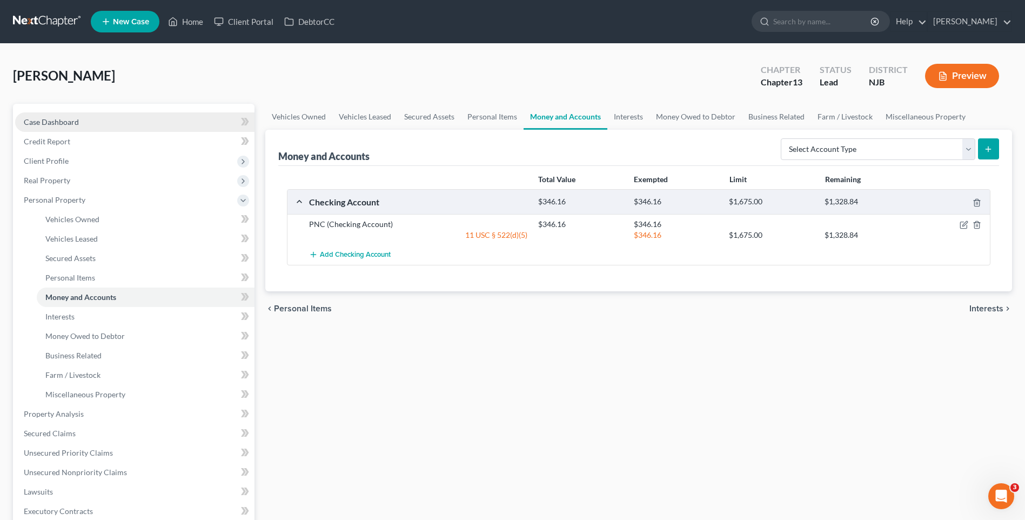
click at [90, 118] on link "Case Dashboard" at bounding box center [134, 121] width 239 height 19
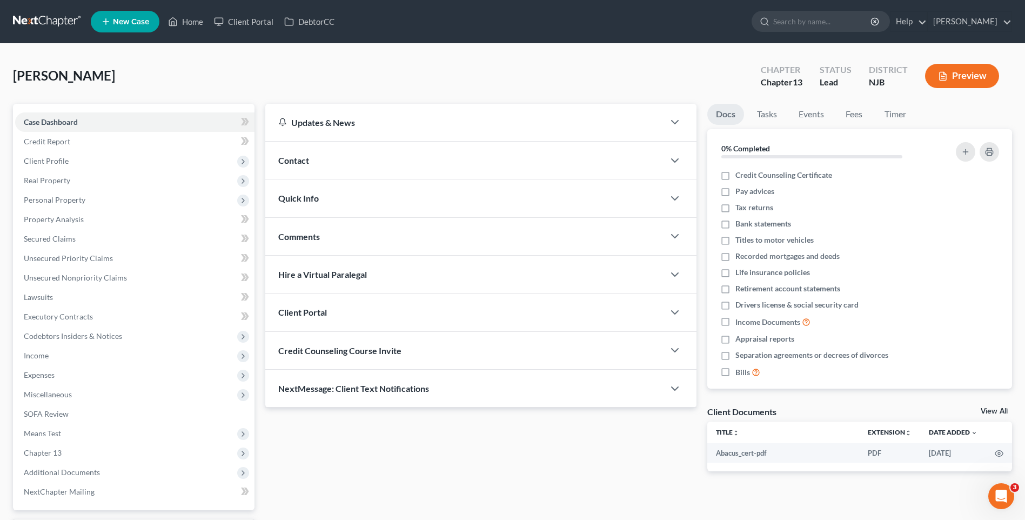
click at [187, 82] on div "[PERSON_NAME] Upgraded Chapter Chapter 13 Status [GEOGRAPHIC_DATA] [GEOGRAPHIC_…" at bounding box center [512, 80] width 999 height 47
click at [193, 19] on link "Home" at bounding box center [186, 21] width 46 height 19
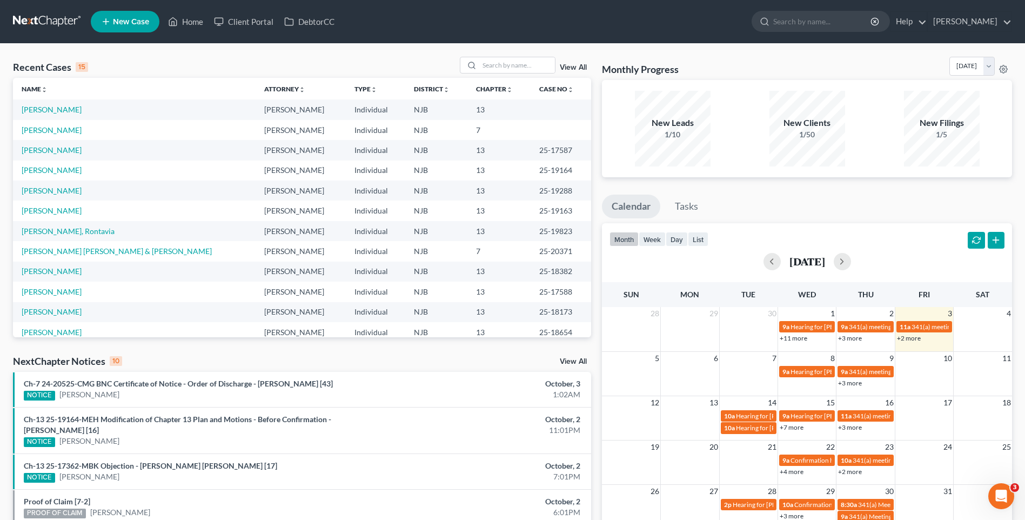
click at [321, 56] on div "Recent Cases 15 View All Name unfold_more expand_more expand_less Attorney unfo…" at bounding box center [512, 406] width 1025 height 725
click at [499, 62] on input "search" at bounding box center [517, 65] width 76 height 16
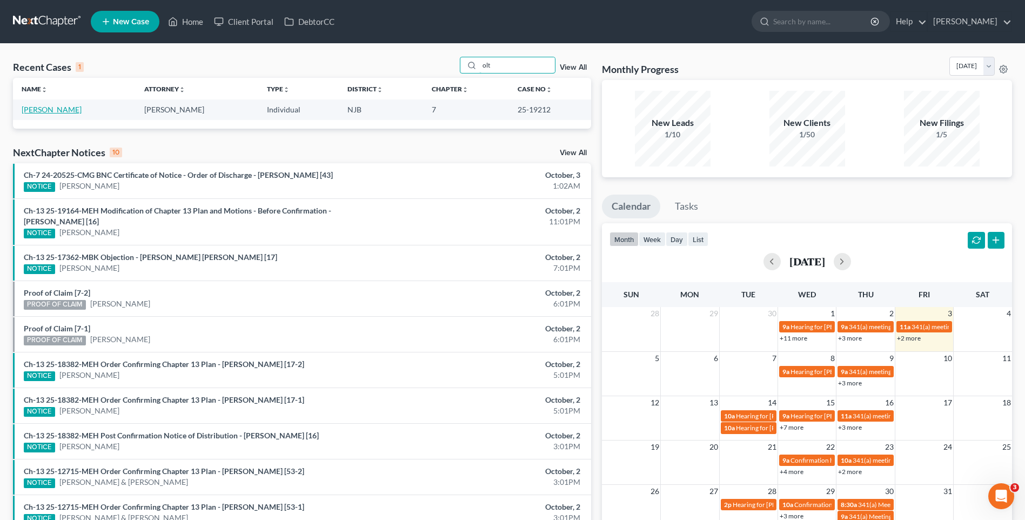
type input "olt"
click at [74, 109] on link "[PERSON_NAME]" at bounding box center [52, 109] width 60 height 9
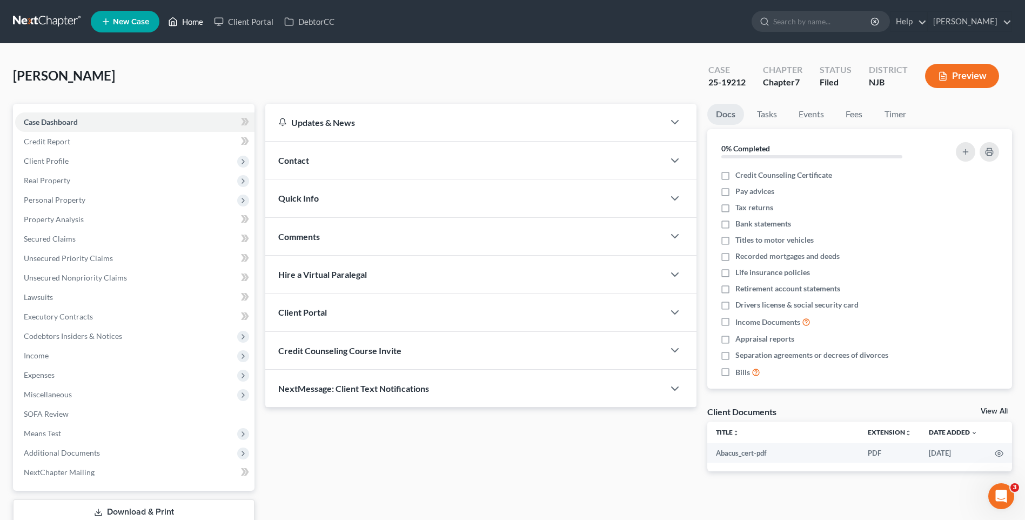
click at [191, 19] on link "Home" at bounding box center [186, 21] width 46 height 19
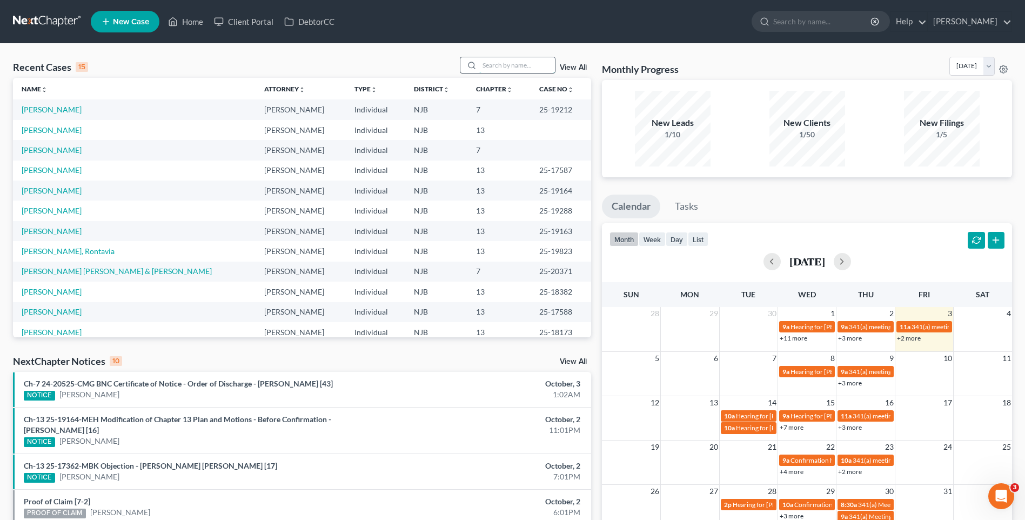
click at [488, 63] on input "search" at bounding box center [517, 65] width 76 height 16
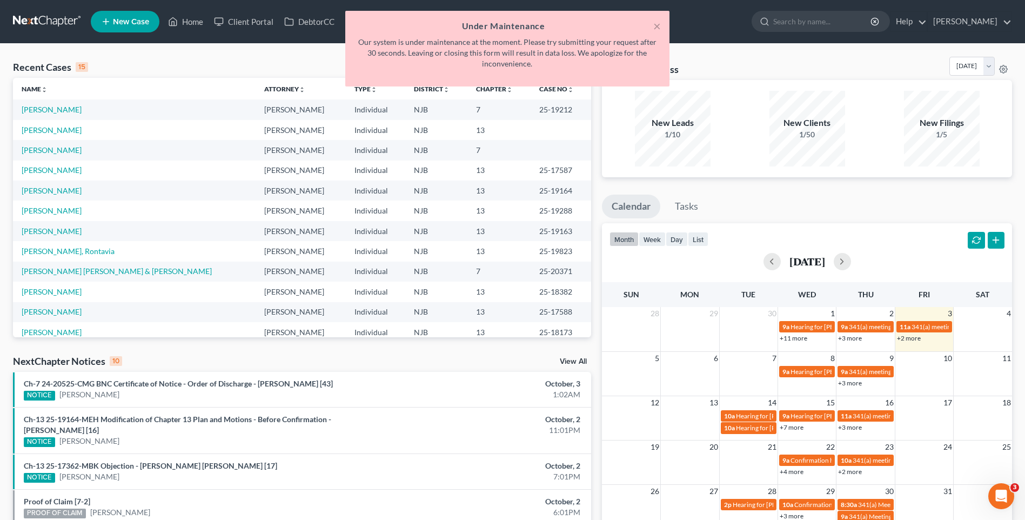
click at [313, 63] on div "× Under Maintenance Our system is under maintenance at the moment. Please try s…" at bounding box center [507, 51] width 1025 height 81
click at [197, 56] on div "× Under Maintenance Our system is under maintenance at the moment. Please try s…" at bounding box center [507, 51] width 1025 height 81
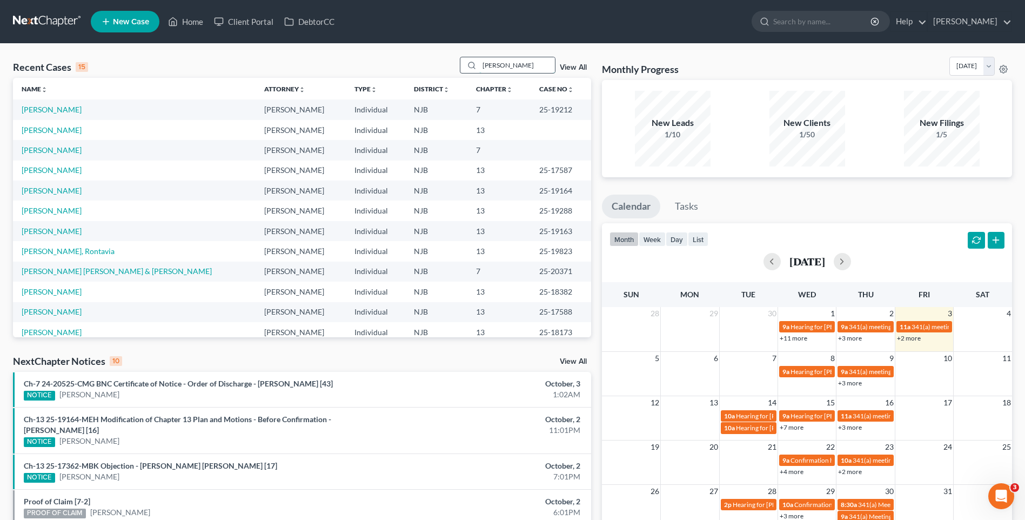
click at [506, 65] on input "[PERSON_NAME]" at bounding box center [517, 65] width 76 height 16
type input "w"
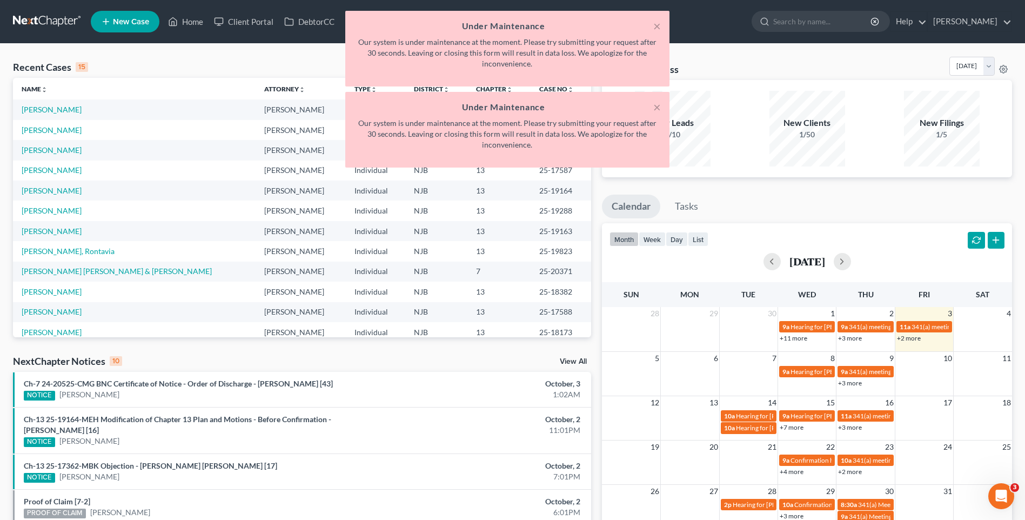
type input "wi"
click at [272, 51] on div "× Under Maintenance Our system is under maintenance at the moment. Please try s…" at bounding box center [507, 92] width 1025 height 162
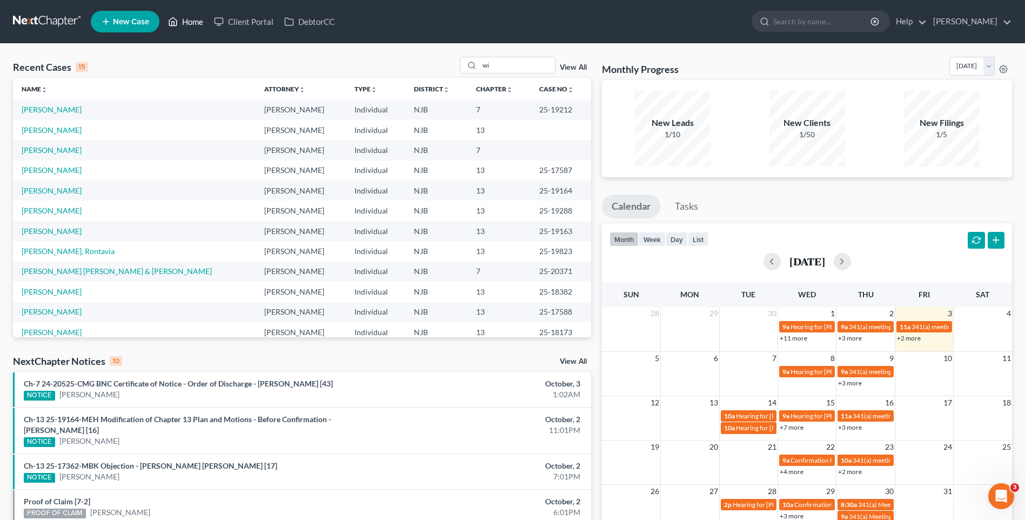
click at [197, 22] on link "Home" at bounding box center [186, 21] width 46 height 19
click at [79, 111] on link "[PERSON_NAME]" at bounding box center [52, 109] width 60 height 9
click at [68, 108] on link "[PERSON_NAME]" at bounding box center [52, 109] width 60 height 9
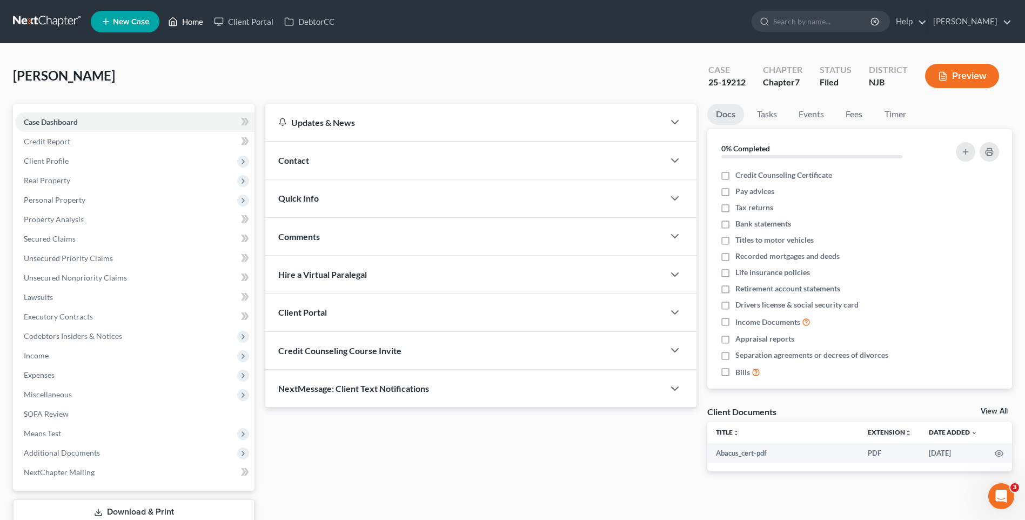
click at [192, 20] on link "Home" at bounding box center [186, 21] width 46 height 19
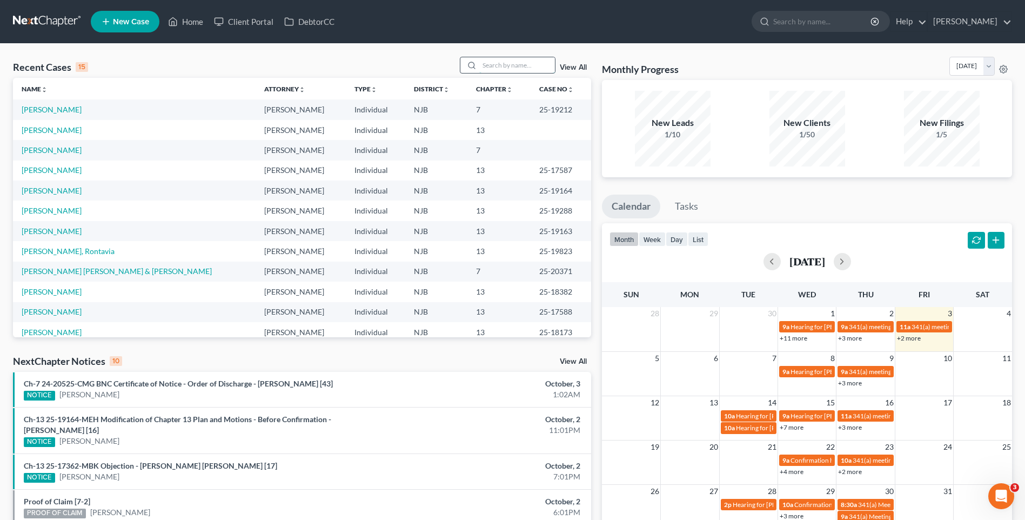
click at [484, 62] on input "search" at bounding box center [517, 65] width 76 height 16
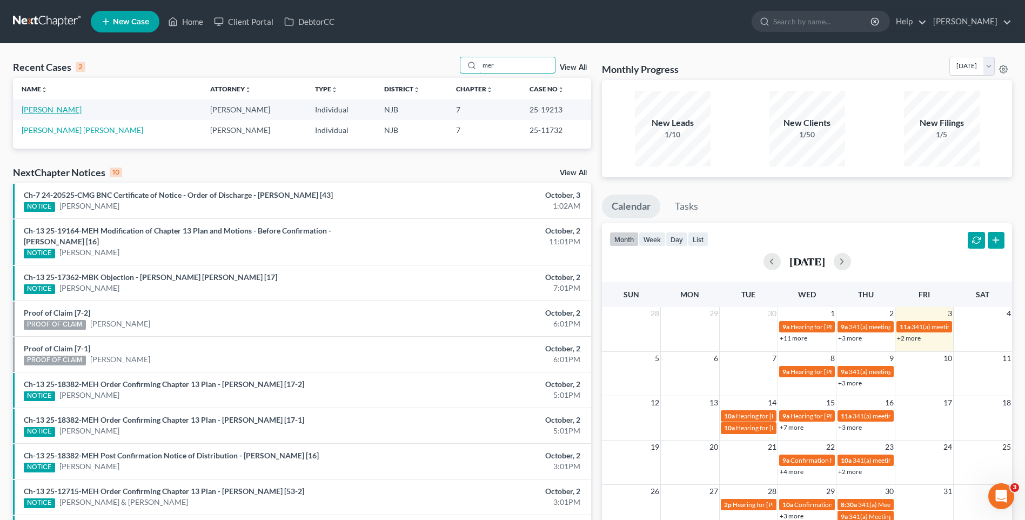
type input "mer"
click at [82, 109] on link "[PERSON_NAME]" at bounding box center [52, 109] width 60 height 9
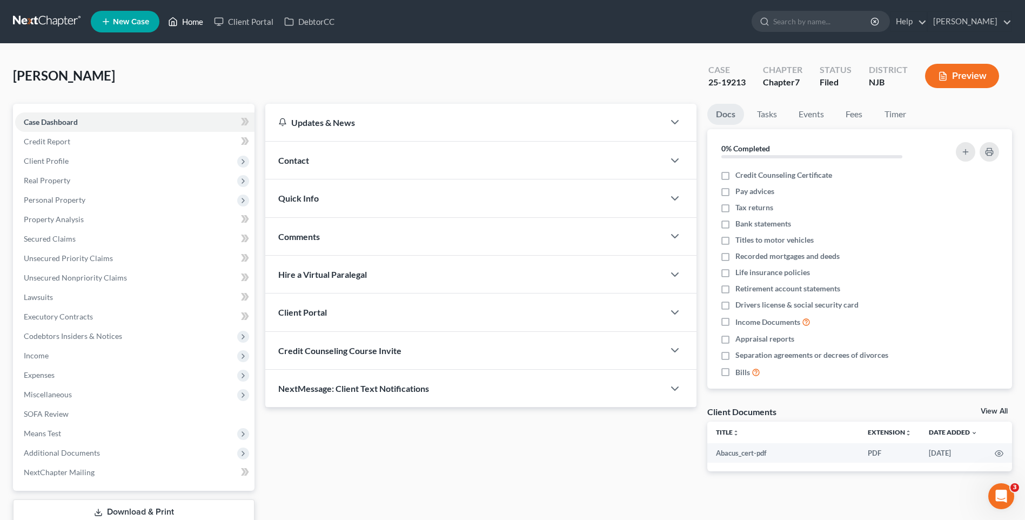
click at [194, 22] on link "Home" at bounding box center [186, 21] width 46 height 19
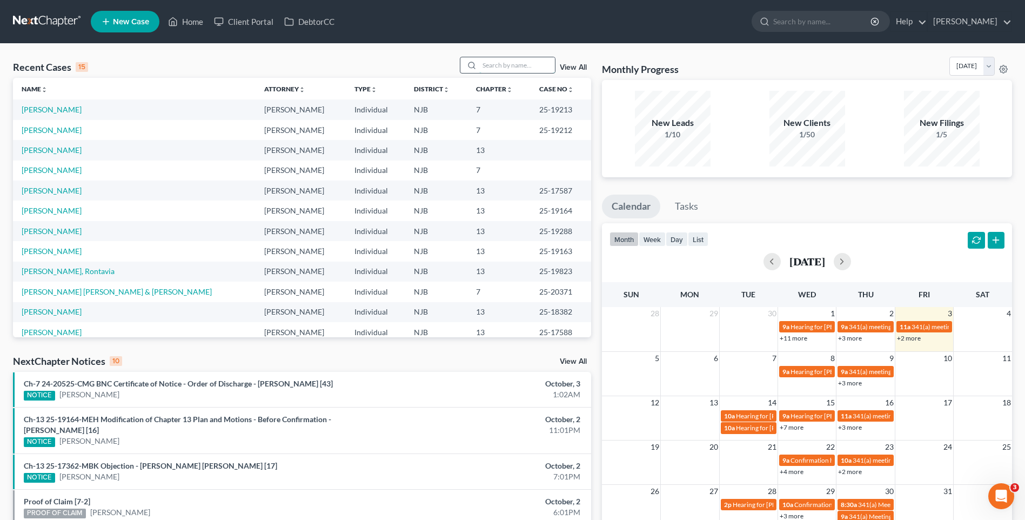
click at [492, 62] on input "search" at bounding box center [517, 65] width 76 height 16
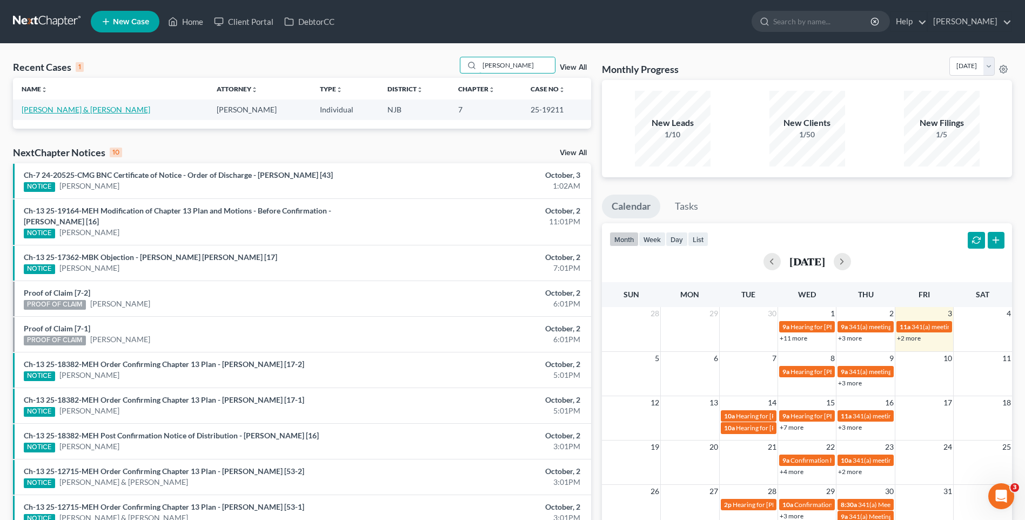
type input "[PERSON_NAME]"
click at [117, 108] on link "[PERSON_NAME] & [PERSON_NAME]" at bounding box center [86, 109] width 129 height 9
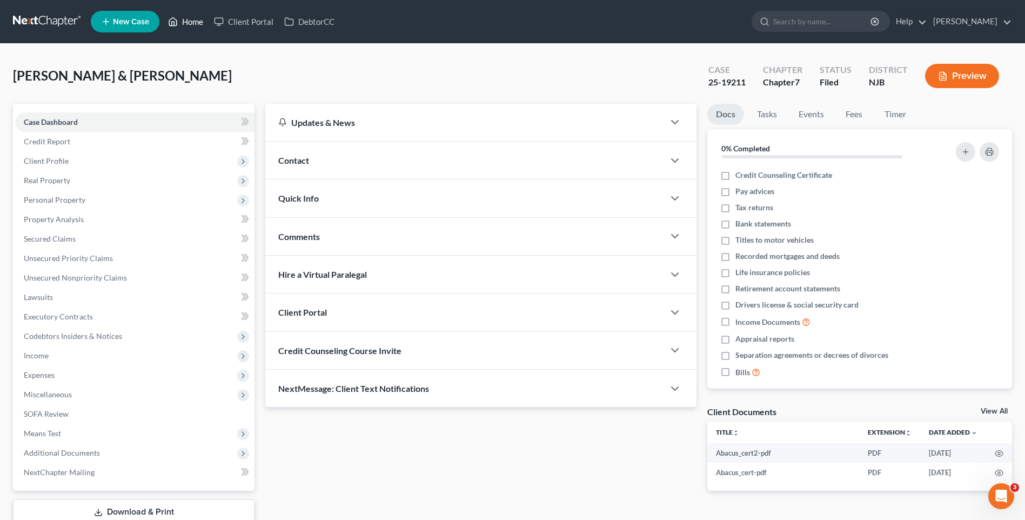
click at [196, 21] on link "Home" at bounding box center [186, 21] width 46 height 19
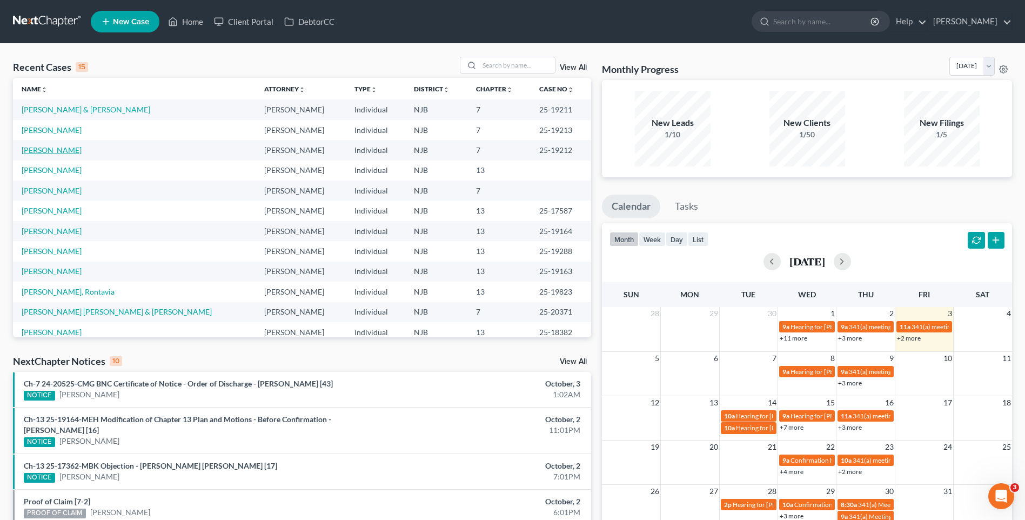
click at [78, 150] on link "[PERSON_NAME]" at bounding box center [52, 149] width 60 height 9
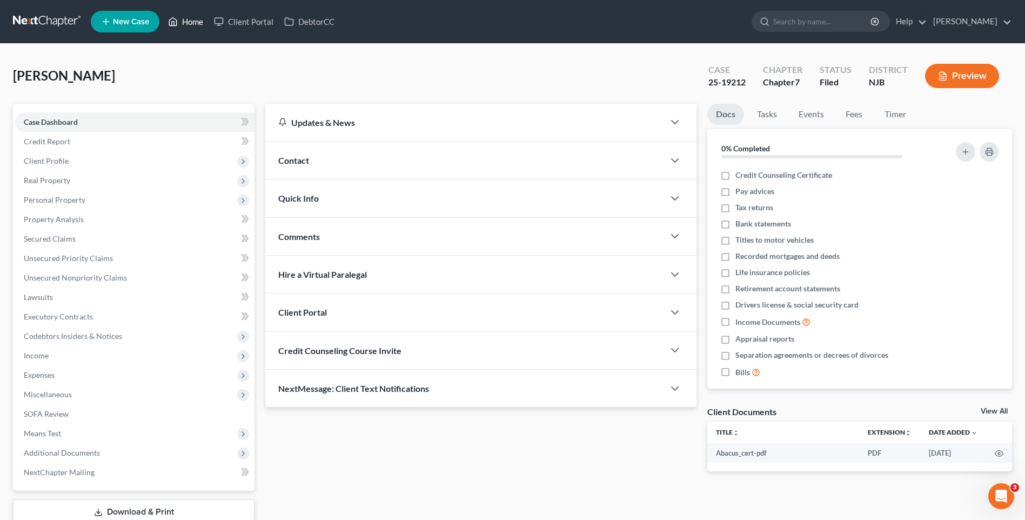
click at [196, 19] on link "Home" at bounding box center [186, 21] width 46 height 19
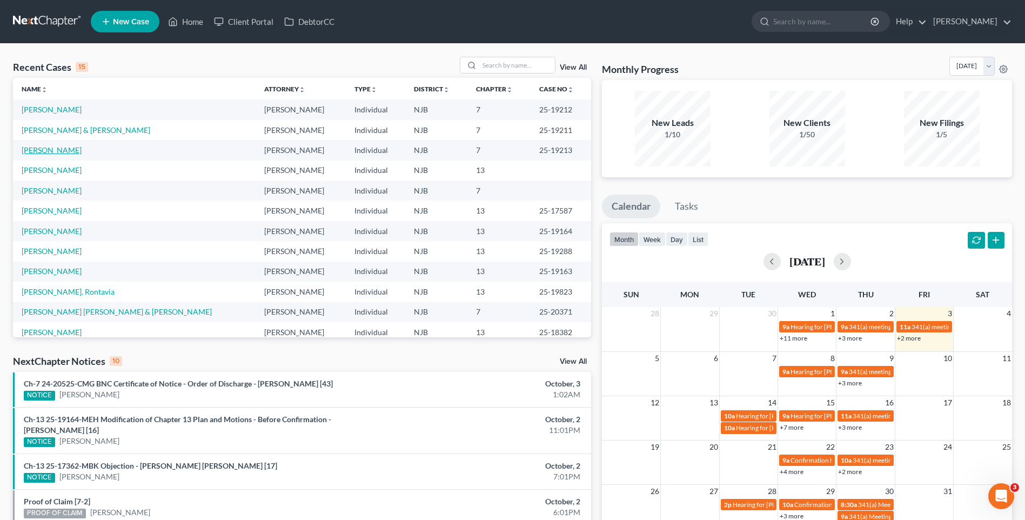
click at [82, 150] on link "[PERSON_NAME]" at bounding box center [52, 149] width 60 height 9
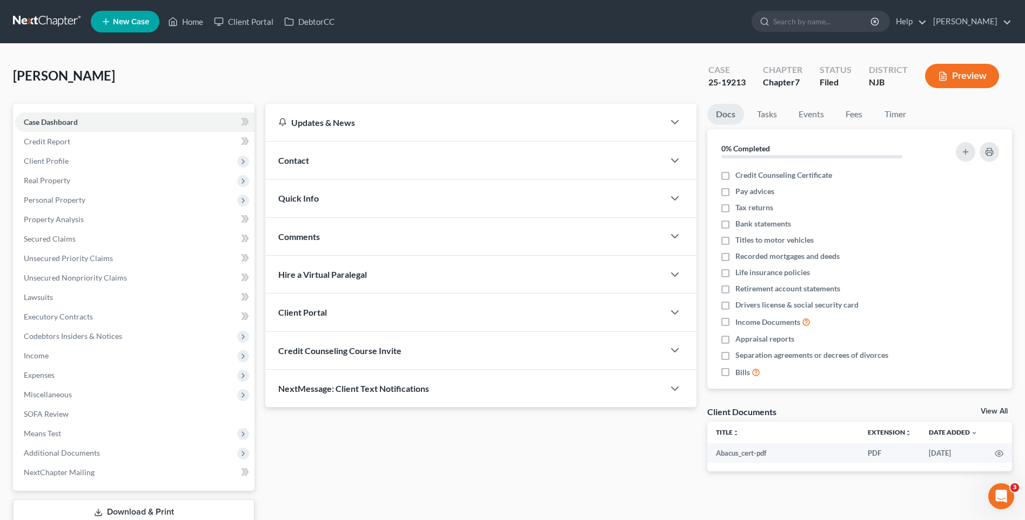
click at [265, 75] on div "[PERSON_NAME] Upgraded Case 25-19213 Chapter Chapter 7 Status [GEOGRAPHIC_DATA]…" at bounding box center [512, 80] width 999 height 47
click at [133, 162] on span "Client Profile" at bounding box center [134, 160] width 239 height 19
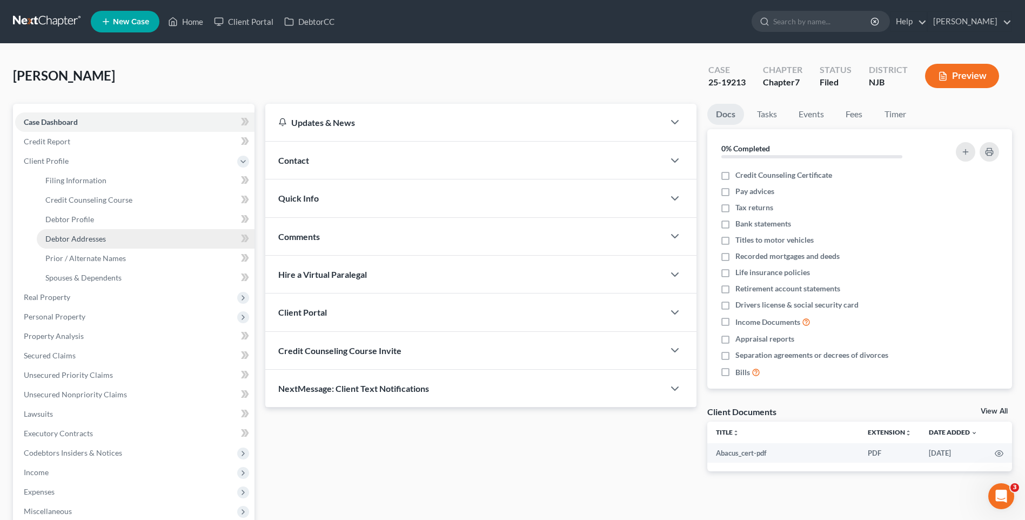
click at [128, 235] on link "Debtor Addresses" at bounding box center [146, 238] width 218 height 19
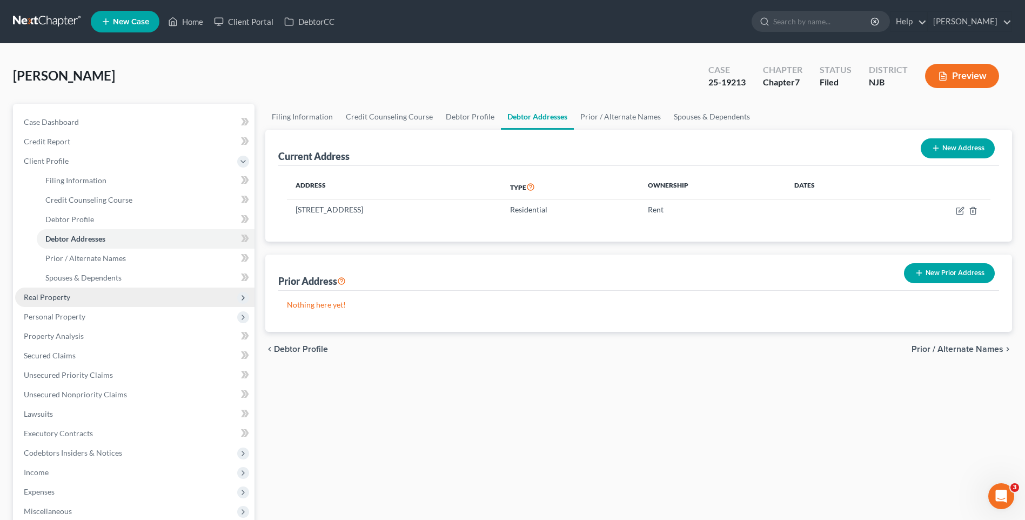
click at [119, 300] on span "Real Property" at bounding box center [134, 296] width 239 height 19
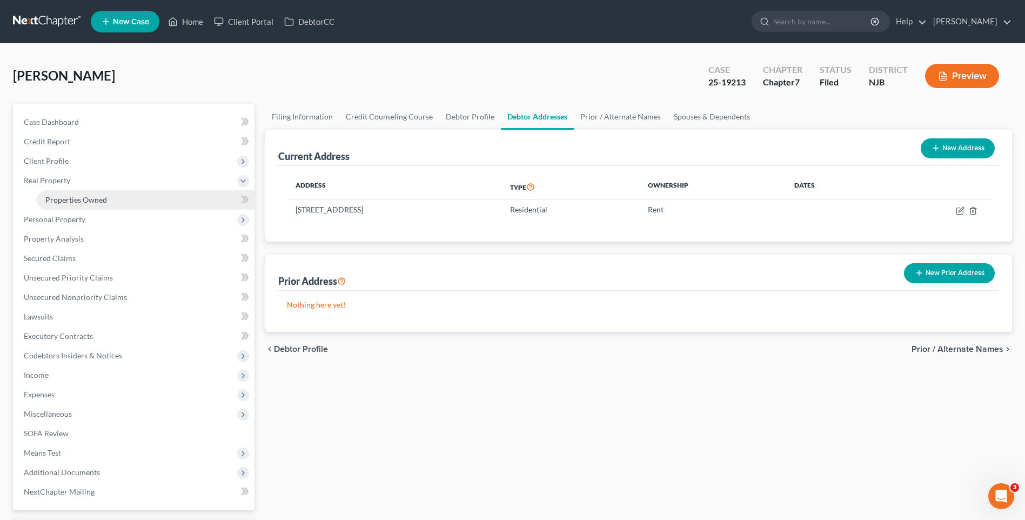
click at [108, 199] on link "Properties Owned" at bounding box center [146, 199] width 218 height 19
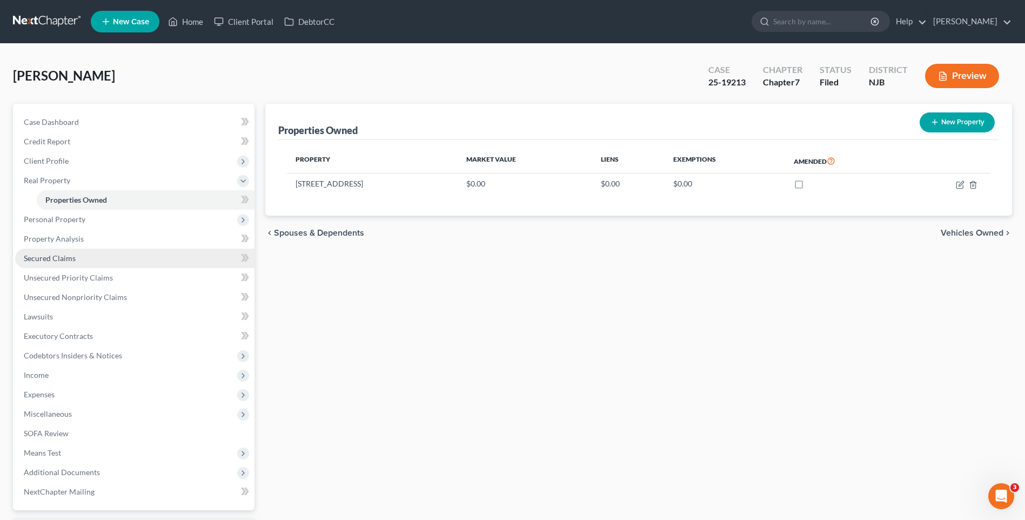
click at [109, 256] on link "Secured Claims" at bounding box center [134, 258] width 239 height 19
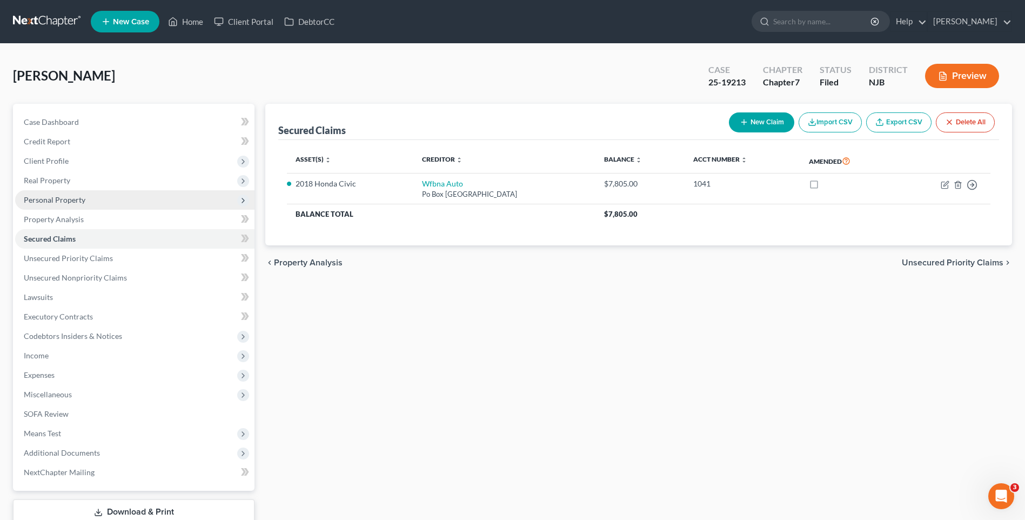
click at [96, 197] on span "Personal Property" at bounding box center [134, 199] width 239 height 19
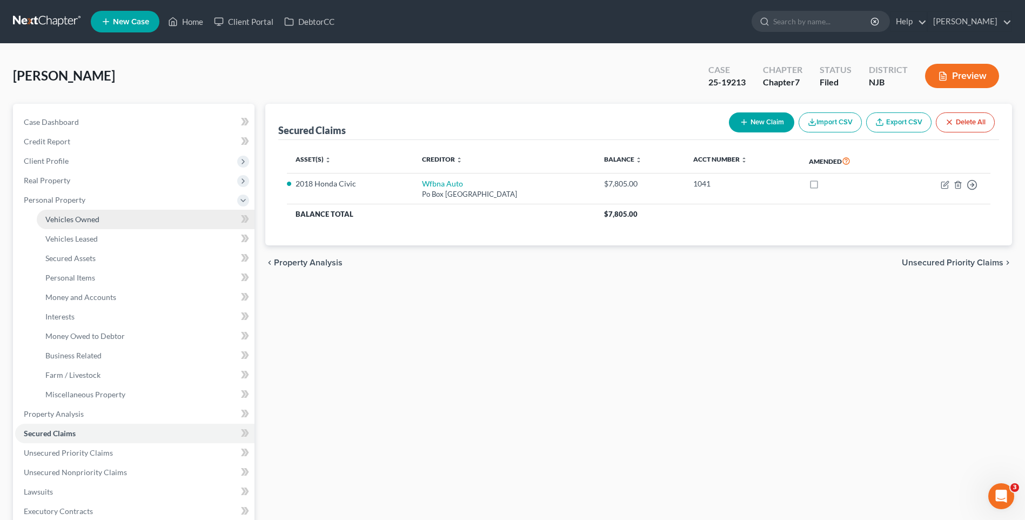
click at [104, 220] on link "Vehicles Owned" at bounding box center [146, 219] width 218 height 19
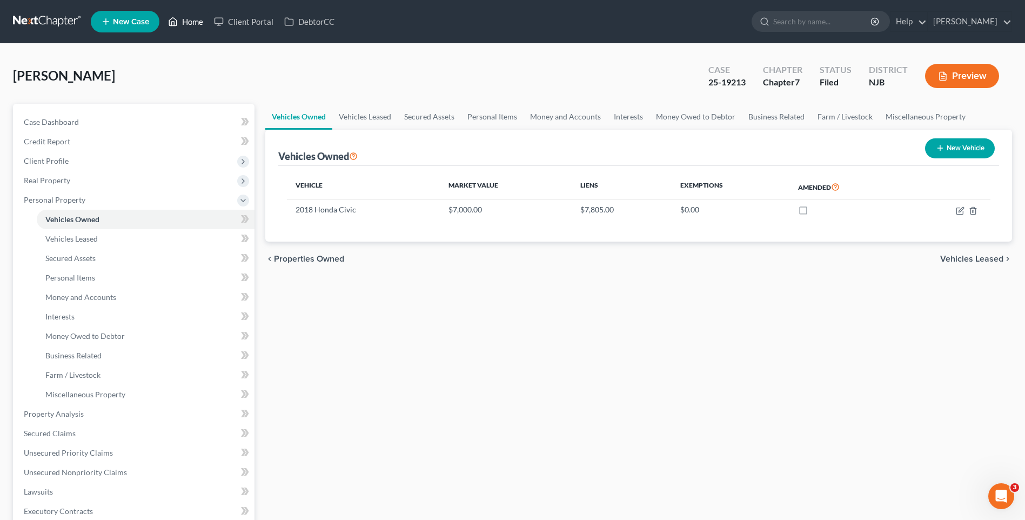
click at [189, 25] on link "Home" at bounding box center [186, 21] width 46 height 19
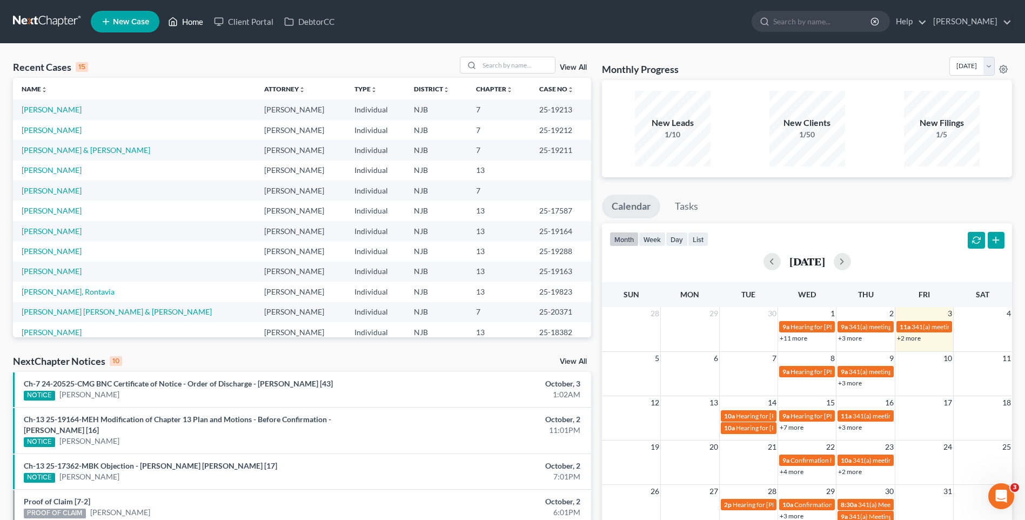
click at [193, 24] on link "Home" at bounding box center [186, 21] width 46 height 19
click at [502, 63] on input "search" at bounding box center [517, 65] width 76 height 16
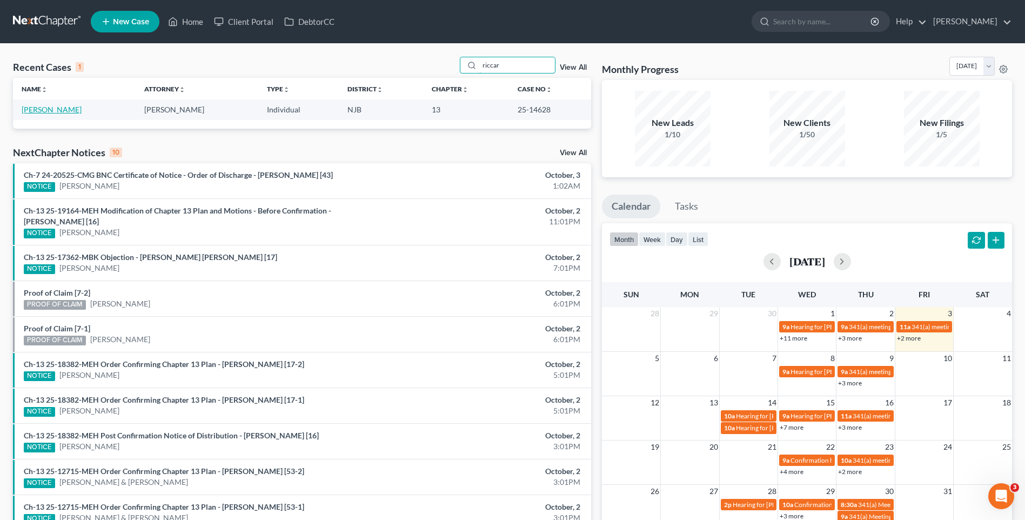
type input "riccar"
click at [55, 109] on link "[PERSON_NAME]" at bounding box center [52, 109] width 60 height 9
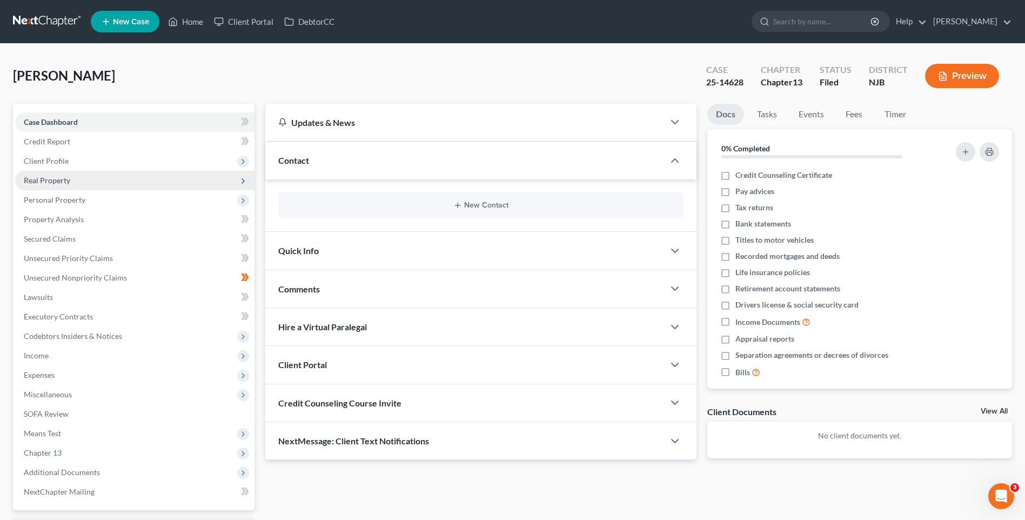
click at [98, 178] on span "Real Property" at bounding box center [134, 180] width 239 height 19
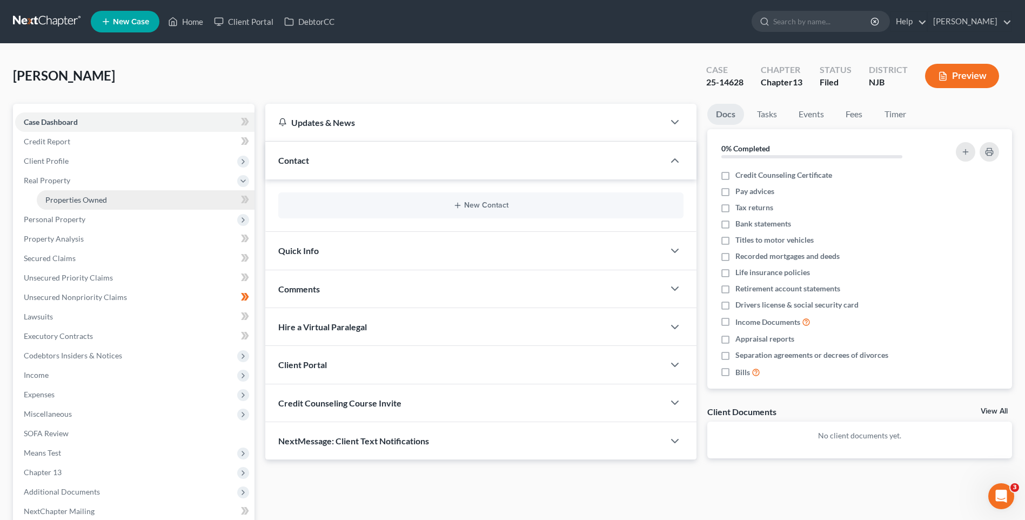
click at [104, 201] on span "Properties Owned" at bounding box center [76, 199] width 62 height 9
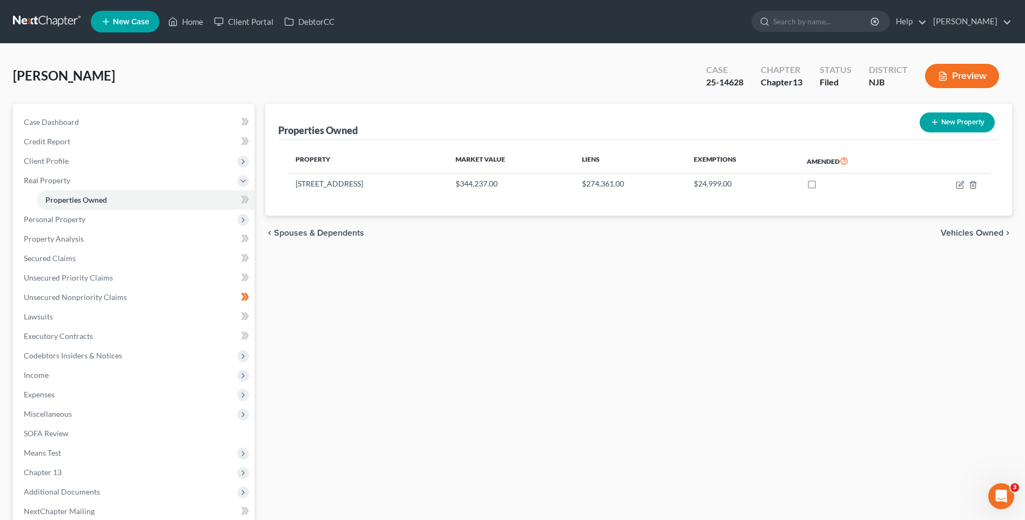
click at [281, 264] on div "Properties Owned New Property Property Market Value Liens Exemptions Amended [S…" at bounding box center [639, 348] width 758 height 488
click at [110, 256] on link "Secured Claims" at bounding box center [134, 258] width 239 height 19
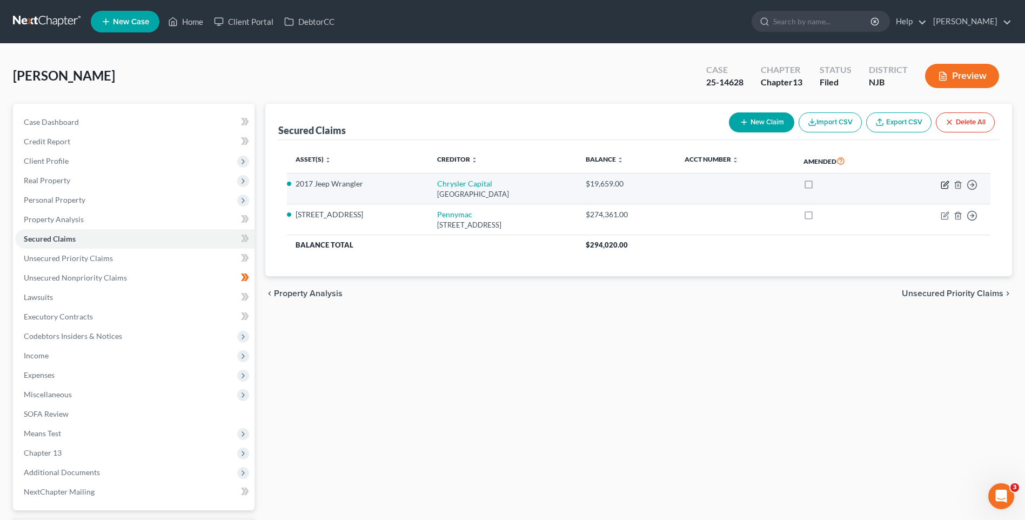
click at [944, 183] on icon "button" at bounding box center [945, 184] width 9 height 9
select select "45"
select select "0"
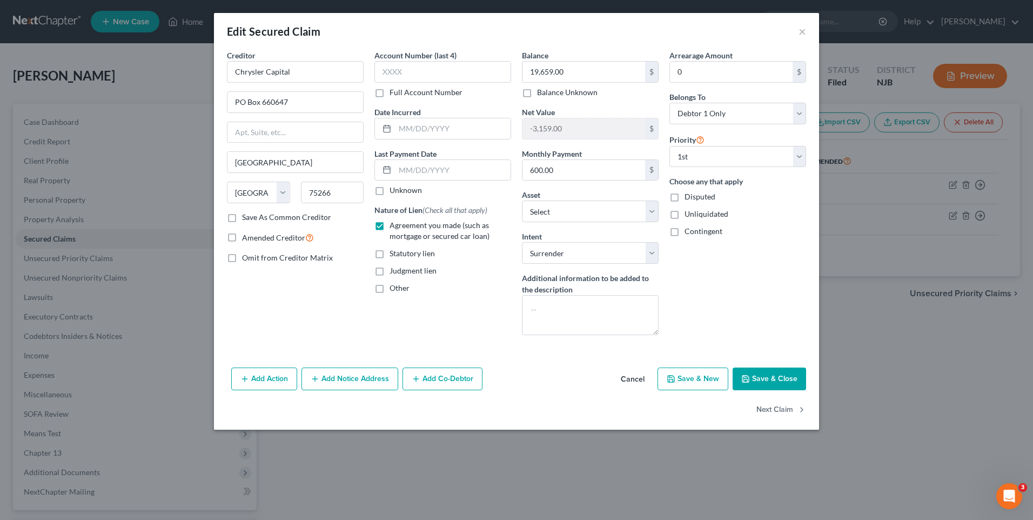
click at [786, 380] on button "Save & Close" at bounding box center [769, 378] width 73 height 23
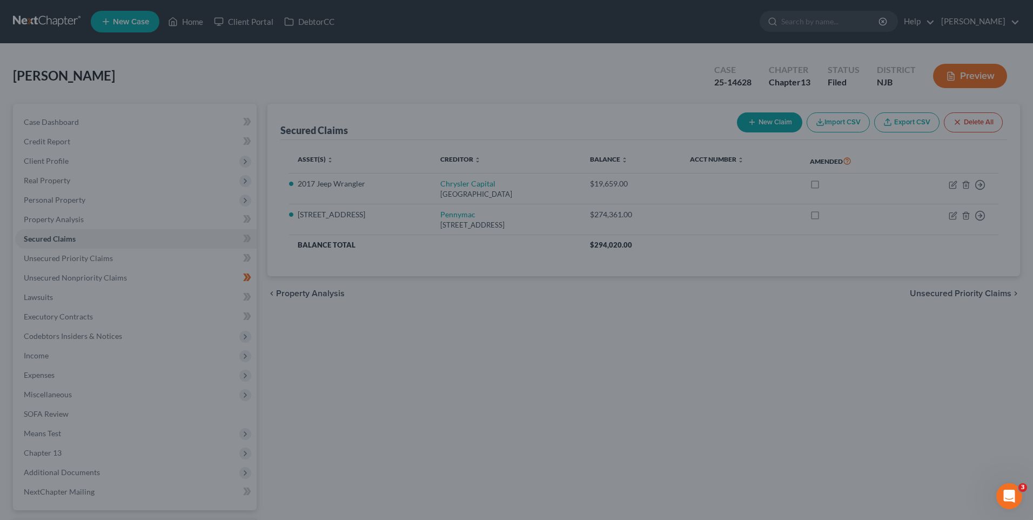
select select "7"
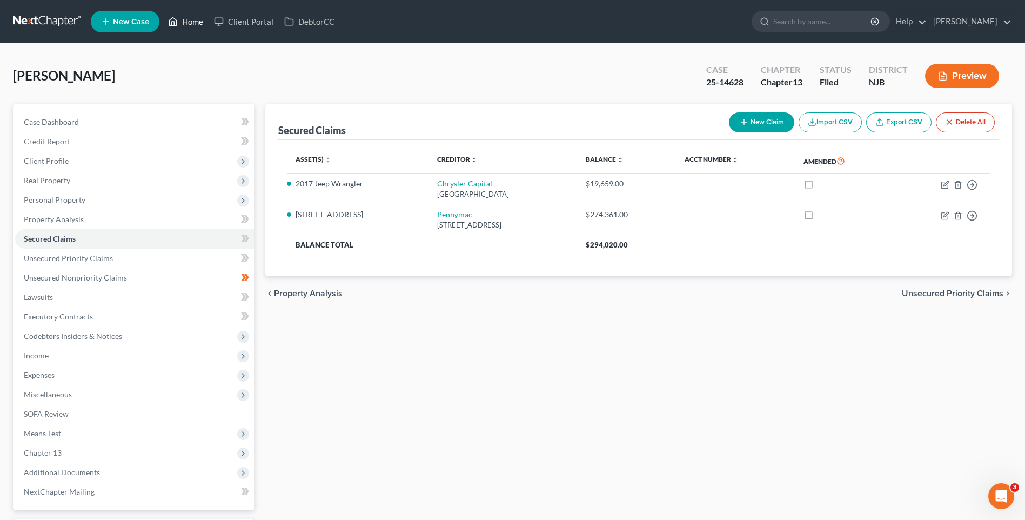
click at [190, 22] on link "Home" at bounding box center [186, 21] width 46 height 19
